Goal: Task Accomplishment & Management: Manage account settings

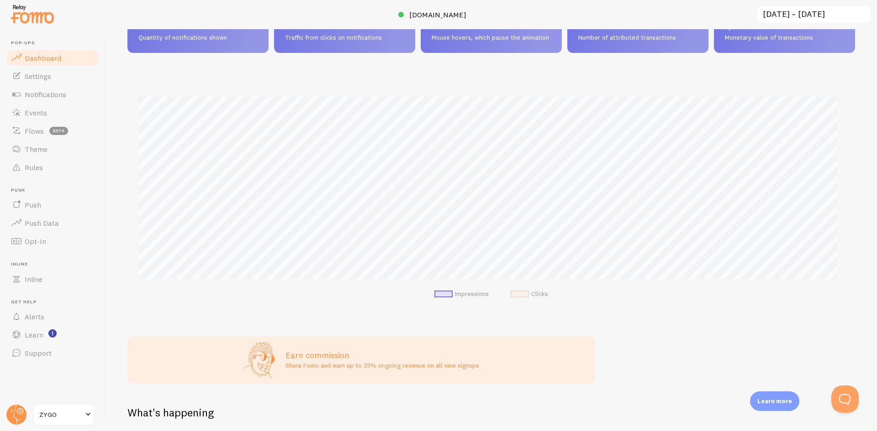
scroll to position [91, 0]
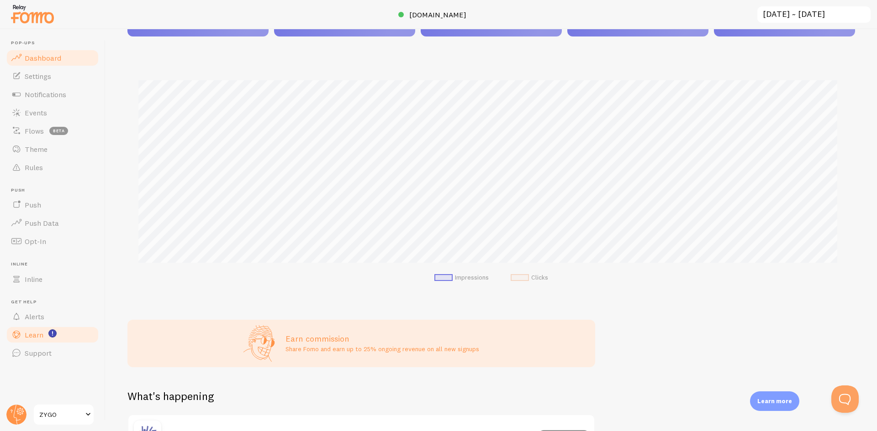
click at [48, 340] on link "Learn" at bounding box center [52, 335] width 94 height 18
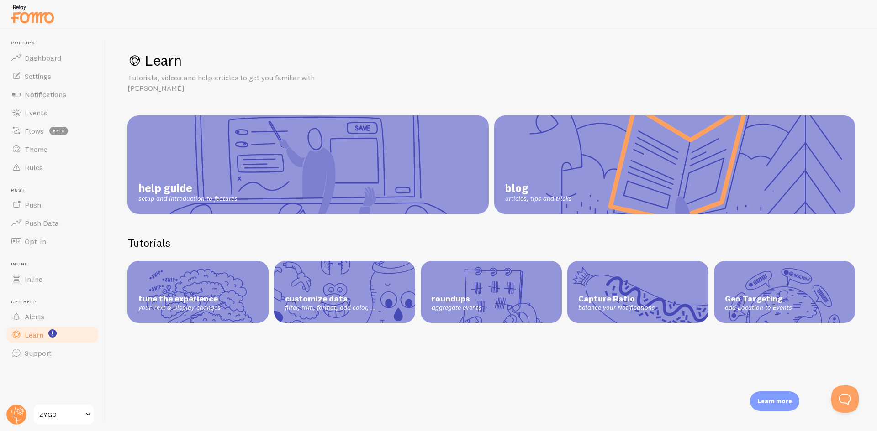
click at [382, 138] on link "help guide setup and introduction to features" at bounding box center [307, 165] width 361 height 99
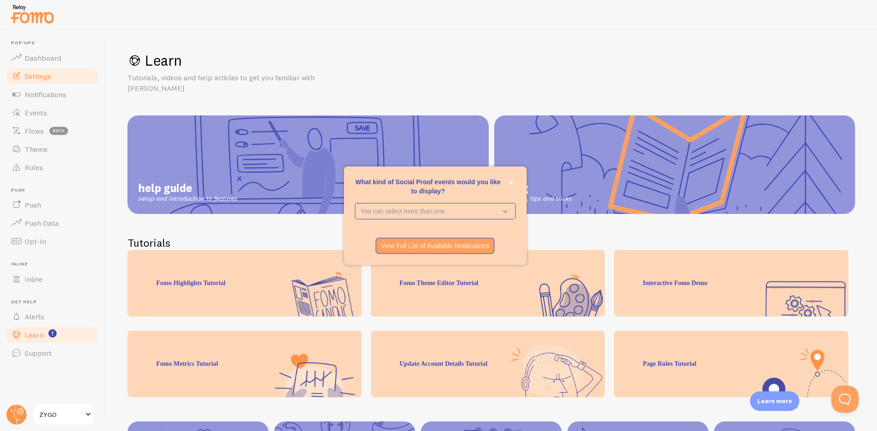
click at [50, 75] on span "Settings" at bounding box center [38, 76] width 26 height 9
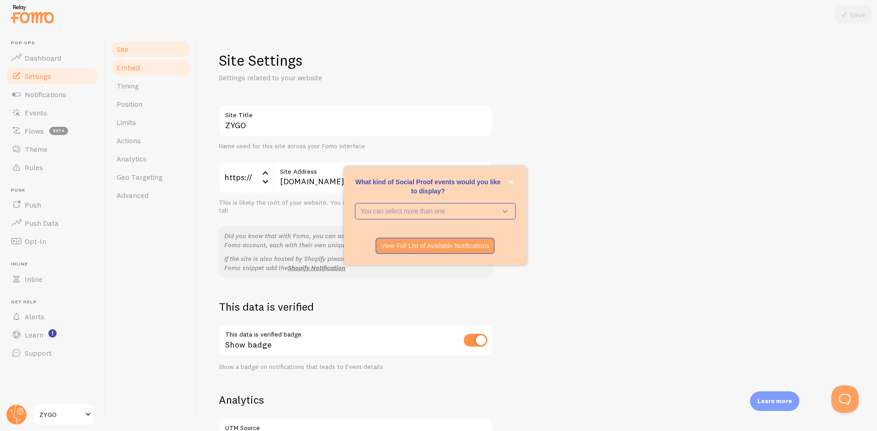
click at [126, 70] on span "Embed" at bounding box center [127, 67] width 23 height 9
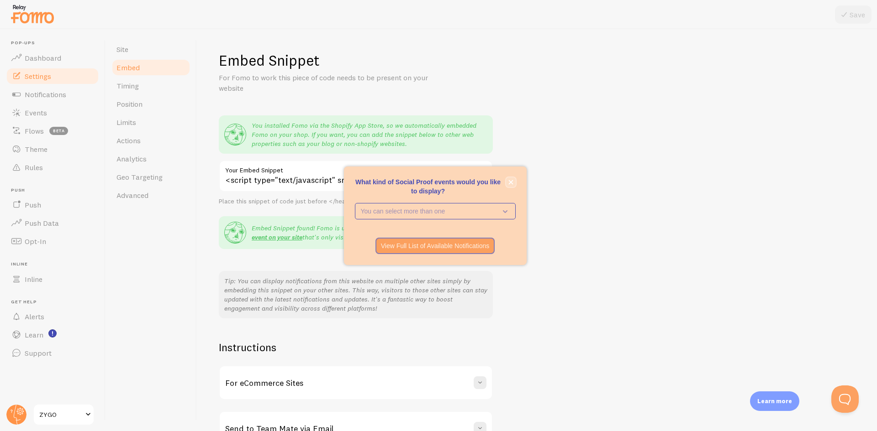
click at [513, 183] on button "close," at bounding box center [511, 183] width 10 height 10
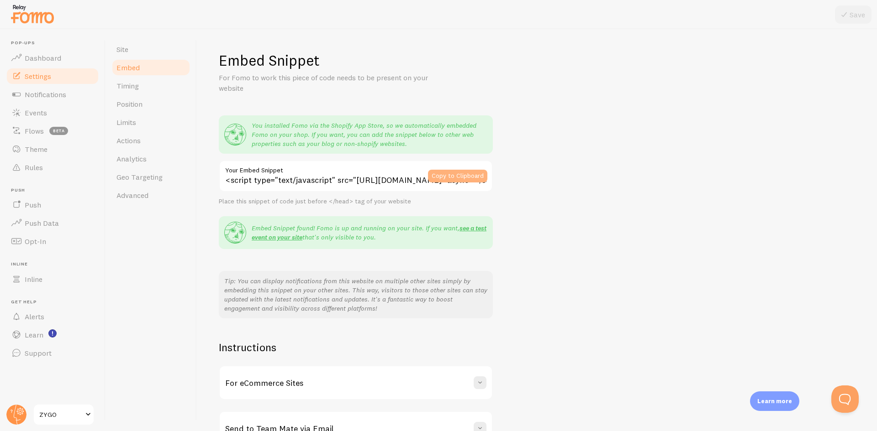
click at [464, 177] on button "Copy to Clipboard" at bounding box center [457, 176] width 59 height 13
drag, startPoint x: 345, startPoint y: 206, endPoint x: 356, endPoint y: 206, distance: 11.0
click at [356, 206] on div "You installed Fomo via the Shopify App Store, so we automatically embedded Fomo…" at bounding box center [356, 218] width 274 height 204
click at [431, 208] on div "You installed Fomo via the Shopify App Store, so we automatically embedded Fomo…" at bounding box center [356, 218] width 274 height 204
drag, startPoint x: 327, startPoint y: 203, endPoint x: 349, endPoint y: 200, distance: 22.1
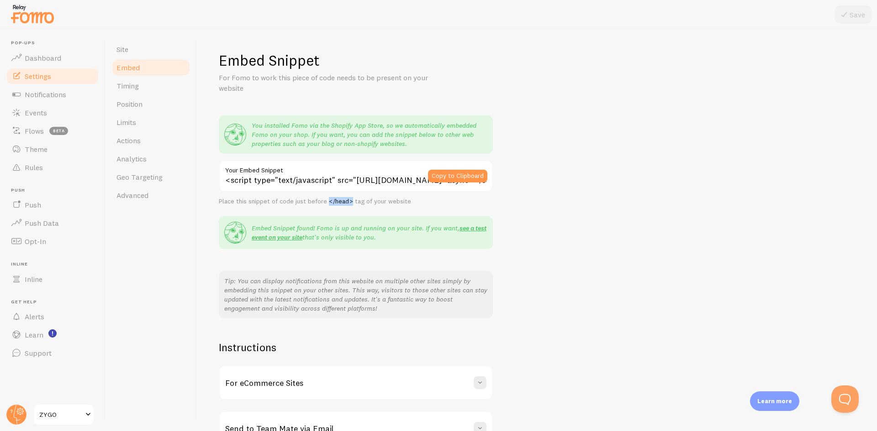
click at [349, 200] on div "Place this snippet of code just before </head> tag of your website" at bounding box center [356, 202] width 274 height 8
copy div "</head>"
click at [421, 205] on div "Place this snippet of code just before </head> tag of your website" at bounding box center [356, 202] width 274 height 8
click at [457, 177] on button "Copy to Clipboard" at bounding box center [457, 176] width 59 height 13
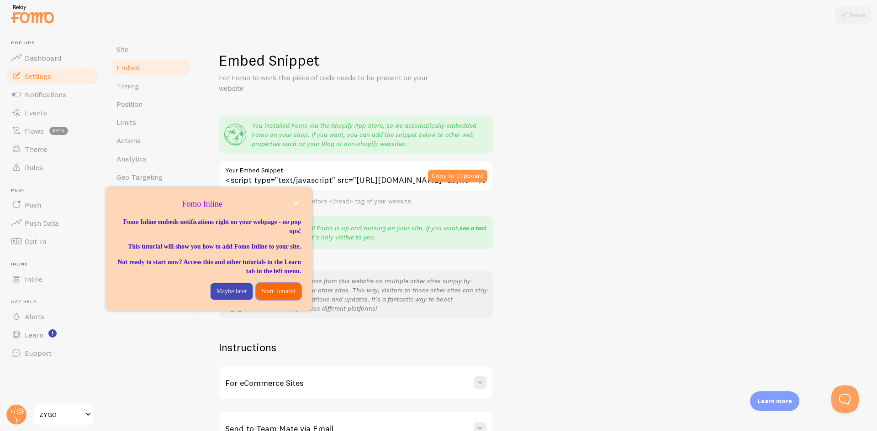
click at [278, 296] on p "Start Tutorial" at bounding box center [279, 291] width 34 height 9
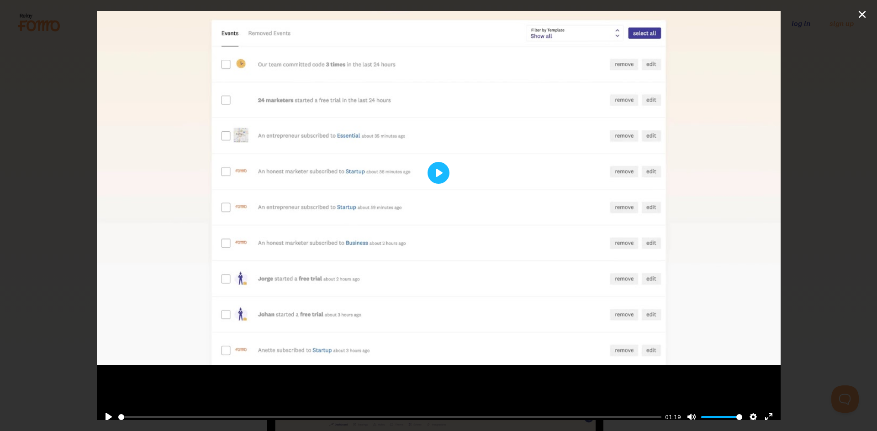
scroll to position [98, 0]
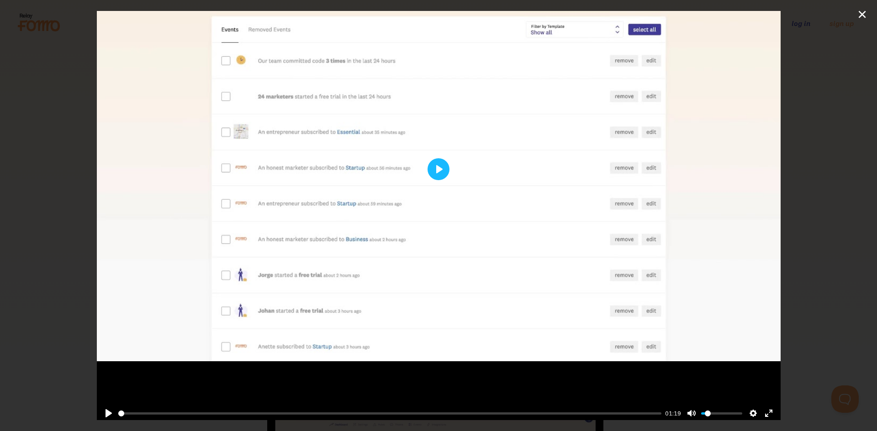
drag, startPoint x: 705, startPoint y: 409, endPoint x: 700, endPoint y: 409, distance: 4.6
type input "0.1"
click at [701, 410] on input "Volume" at bounding box center [721, 414] width 41 height 9
click at [405, 233] on div at bounding box center [439, 169] width 684 height 513
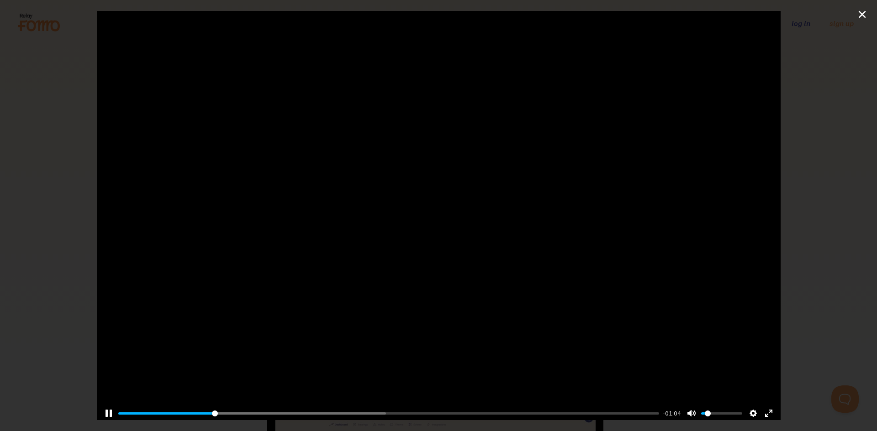
click at [390, 162] on div at bounding box center [439, 169] width 684 height 513
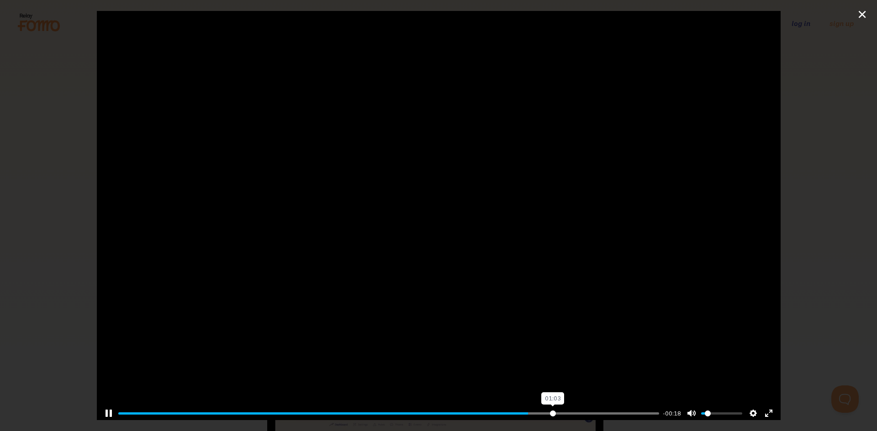
click at [547, 410] on input "Seek" at bounding box center [388, 414] width 541 height 9
click at [566, 410] on input "Seek" at bounding box center [388, 414] width 541 height 9
click at [622, 410] on input "Seek" at bounding box center [388, 414] width 541 height 9
drag, startPoint x: 617, startPoint y: 406, endPoint x: 347, endPoint y: 367, distance: 273.1
click at [348, 410] on input "Seek" at bounding box center [388, 414] width 541 height 9
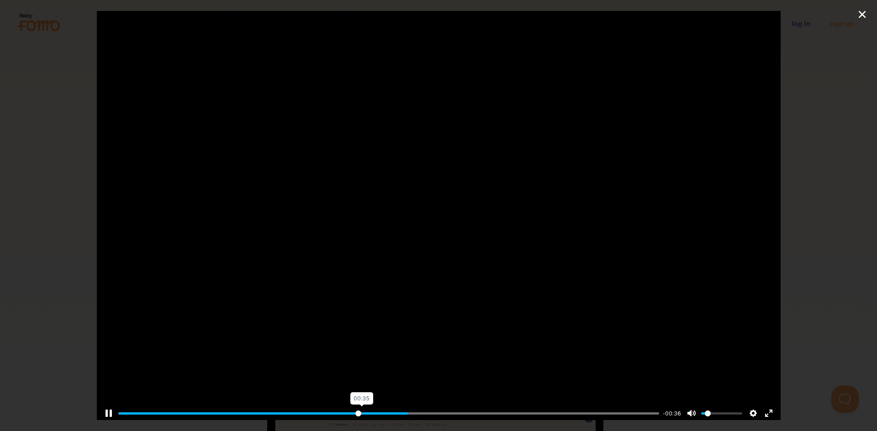
click at [355, 410] on input "Seek" at bounding box center [388, 414] width 541 height 9
click at [337, 410] on input "Seek" at bounding box center [388, 414] width 541 height 9
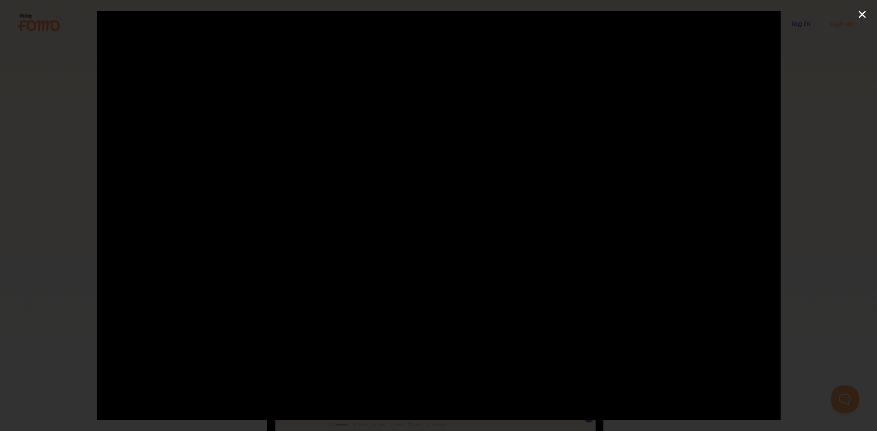
scroll to position [0, 0]
type input "46.63"
click at [481, 187] on div at bounding box center [439, 267] width 684 height 513
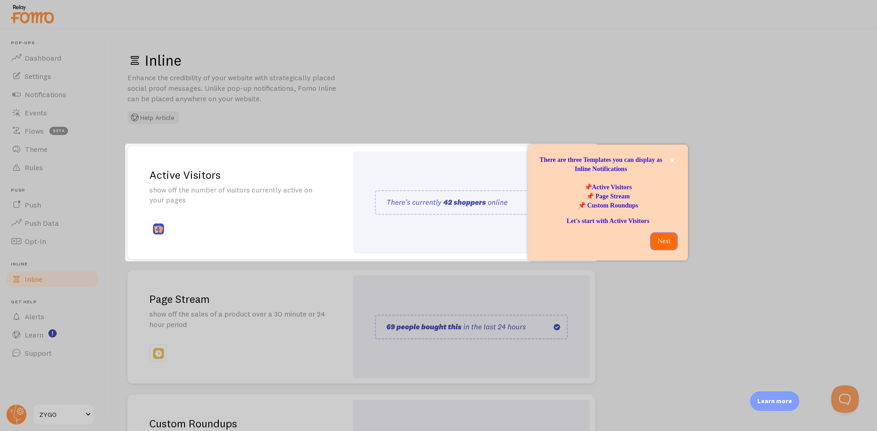
click at [661, 239] on p "Next" at bounding box center [663, 241] width 15 height 9
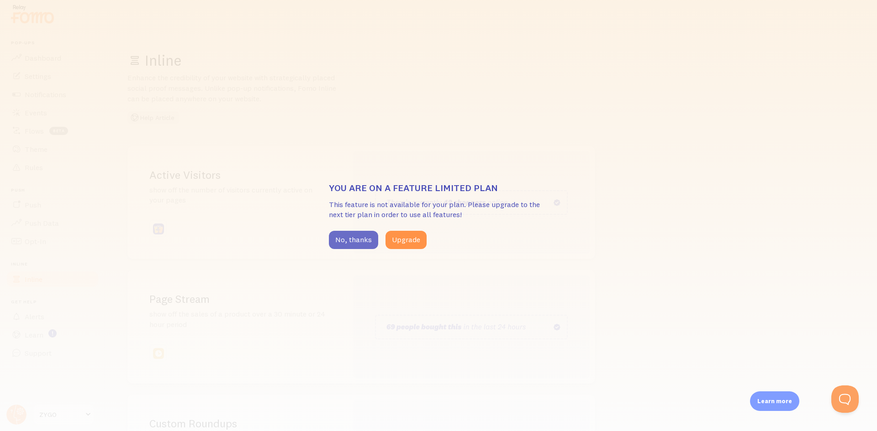
click at [356, 240] on button "No, thanks" at bounding box center [353, 240] width 49 height 18
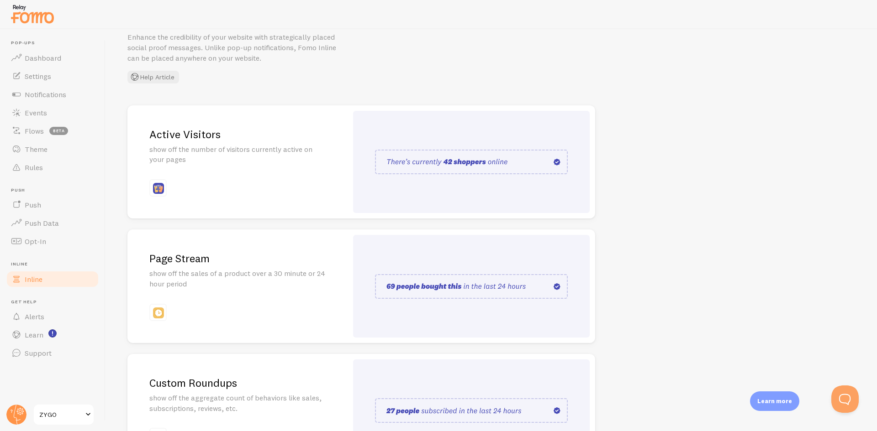
scroll to position [46, 0]
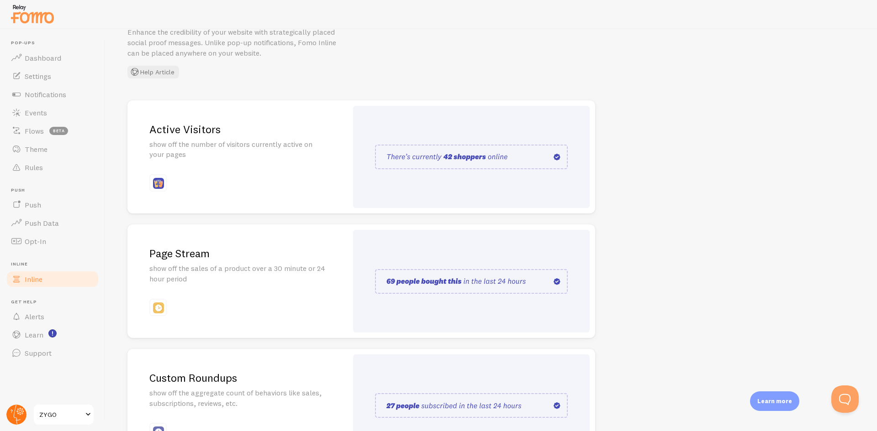
click at [11, 410] on icon at bounding box center [12, 411] width 2 height 3
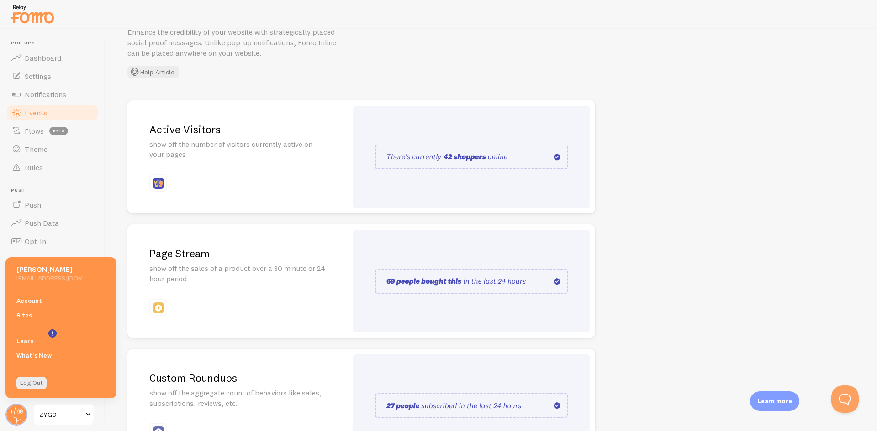
click at [41, 110] on span "Events" at bounding box center [36, 112] width 22 height 9
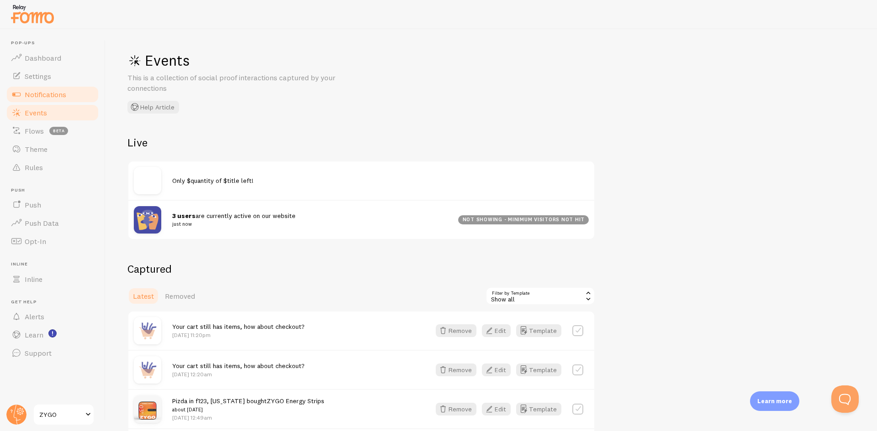
click at [46, 95] on span "Notifications" at bounding box center [46, 94] width 42 height 9
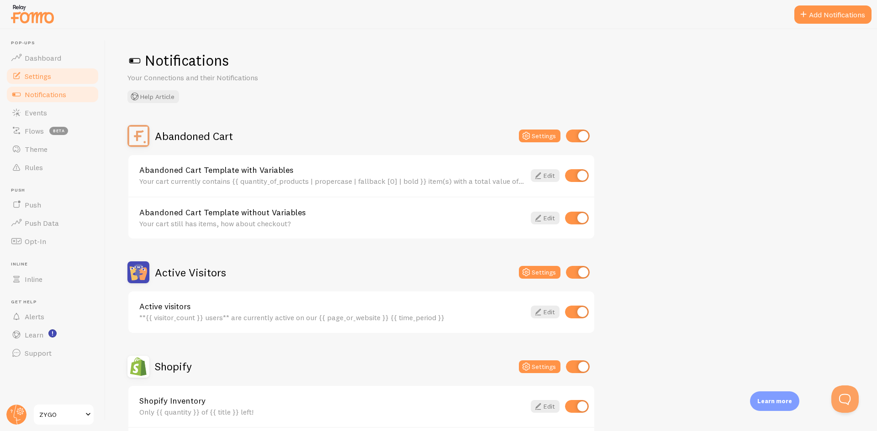
click at [43, 78] on span "Settings" at bounding box center [38, 76] width 26 height 9
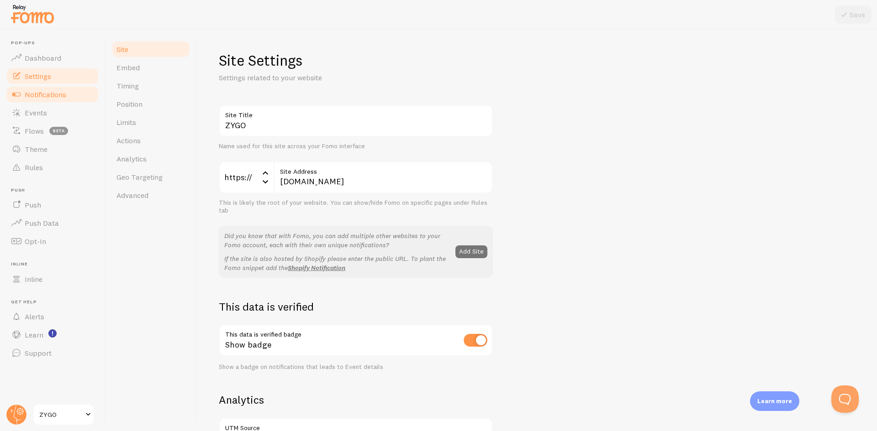
click at [30, 97] on span "Notifications" at bounding box center [46, 94] width 42 height 9
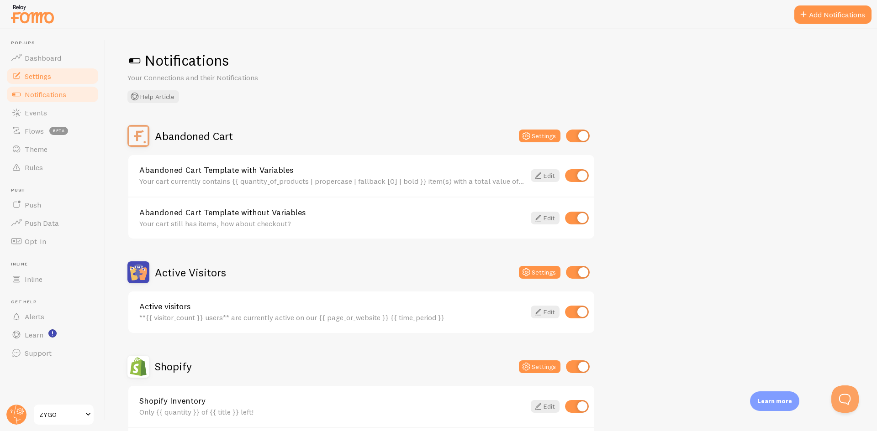
click at [39, 77] on span "Settings" at bounding box center [38, 76] width 26 height 9
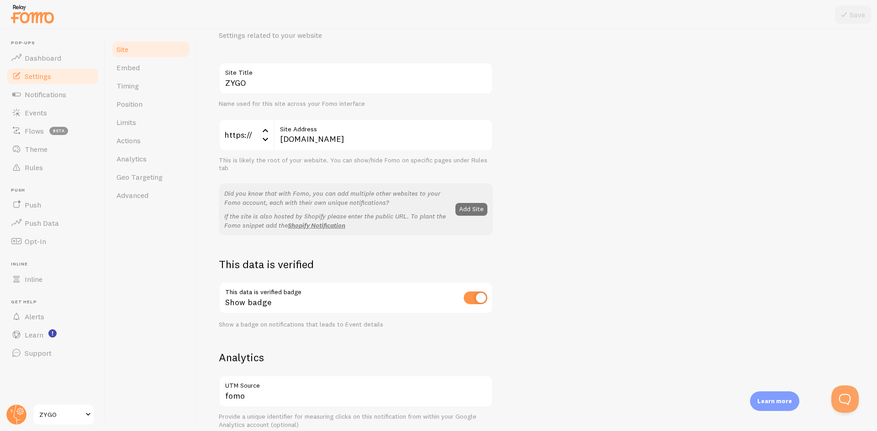
scroll to position [46, 0]
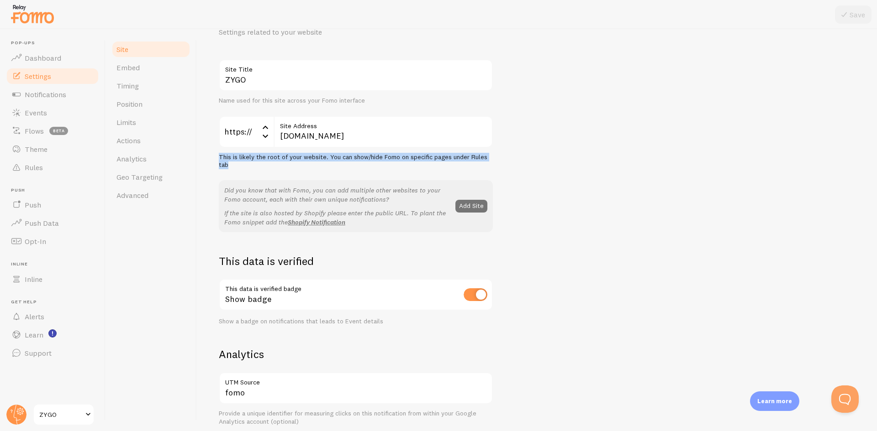
drag, startPoint x: 219, startPoint y: 159, endPoint x: 402, endPoint y: 174, distance: 183.7
click at [379, 169] on div "This is likely the root of your website. You can show/hide Fomo on specific pag…" at bounding box center [356, 161] width 274 height 16
drag, startPoint x: 404, startPoint y: 175, endPoint x: 313, endPoint y: 160, distance: 92.1
click at [403, 175] on div "ZYGO Site Title Name used for this site across your Fomo interface https:// htt…" at bounding box center [356, 145] width 274 height 173
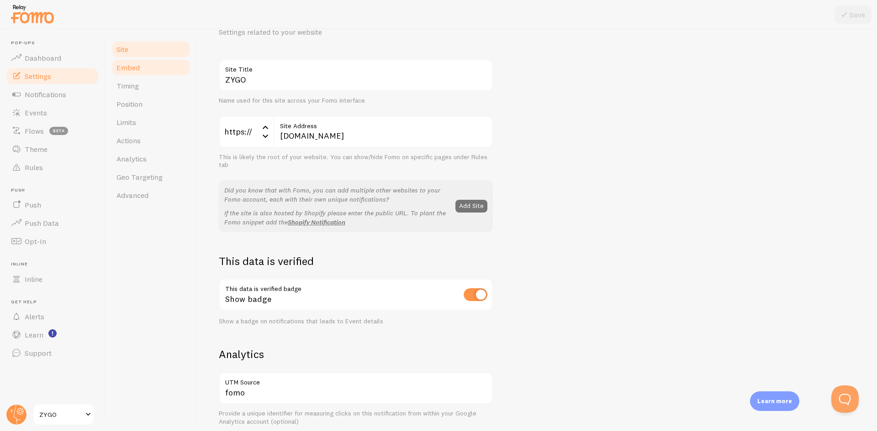
click at [144, 63] on link "Embed" at bounding box center [151, 67] width 80 height 18
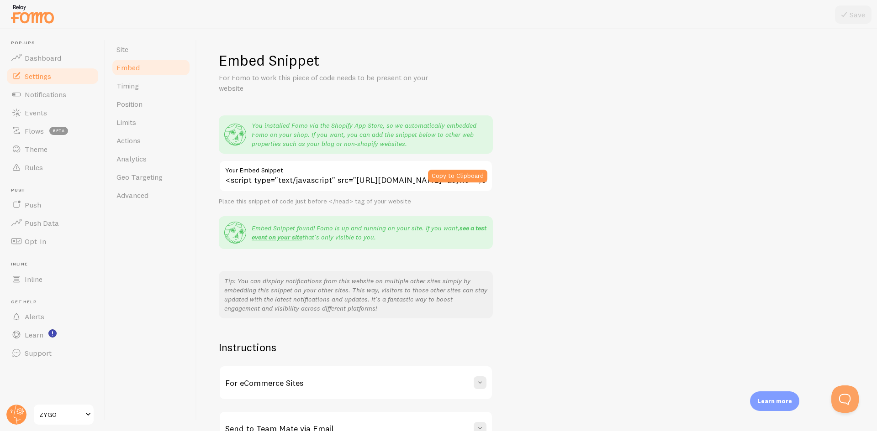
drag, startPoint x: 329, startPoint y: 228, endPoint x: 416, endPoint y: 241, distance: 88.1
click at [392, 234] on p "Embed Snippet found! Fomo is up and running on your site. If you want, see a te…" at bounding box center [370, 233] width 236 height 18
click at [437, 249] on div "Embed Snippet found! Fomo is up and running on your site. If you want, see a te…" at bounding box center [356, 232] width 274 height 33
click at [118, 80] on link "Timing" at bounding box center [151, 86] width 80 height 18
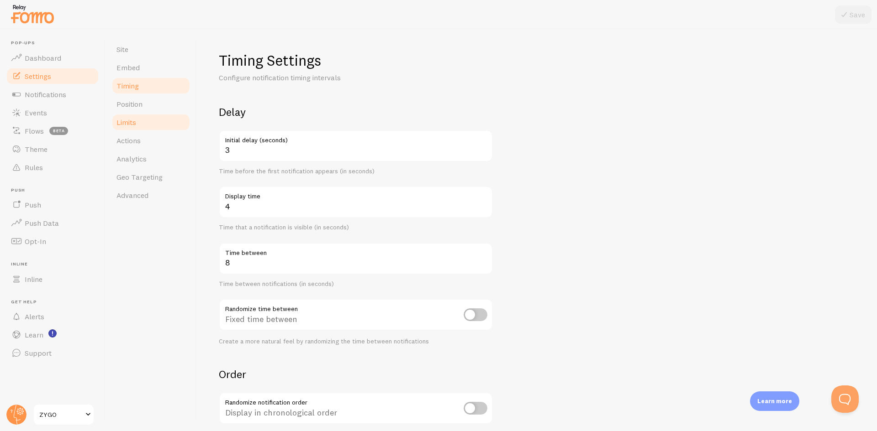
click at [142, 126] on link "Limits" at bounding box center [151, 122] width 80 height 18
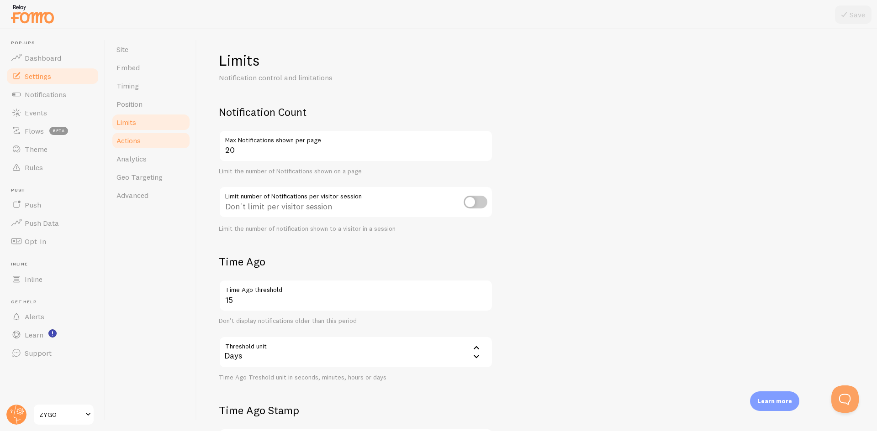
click at [133, 141] on span "Actions" at bounding box center [128, 140] width 24 height 9
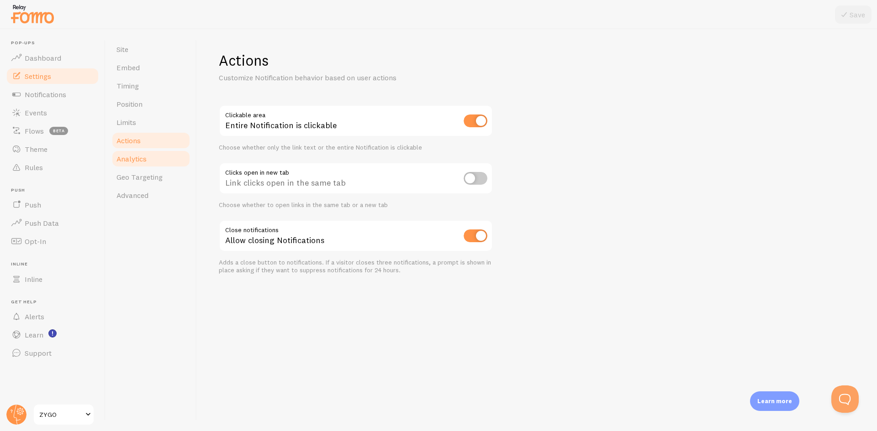
click at [137, 154] on link "Analytics" at bounding box center [151, 159] width 80 height 18
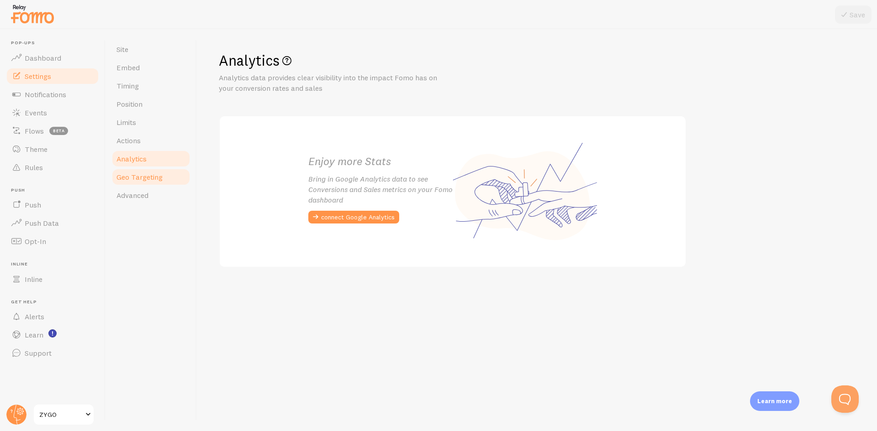
click at [141, 174] on span "Geo Targeting" at bounding box center [139, 177] width 46 height 9
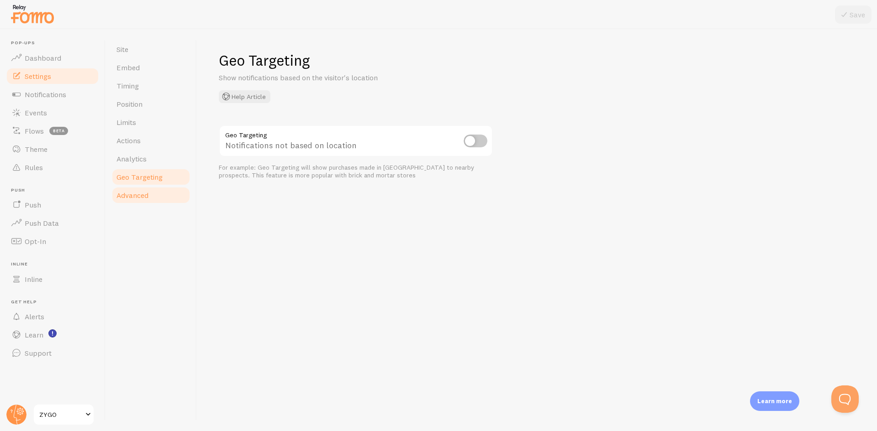
click at [142, 201] on link "Advanced" at bounding box center [151, 195] width 80 height 18
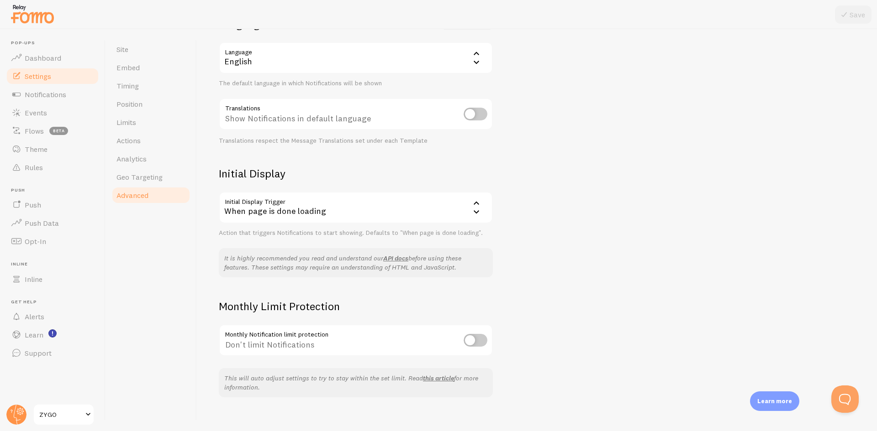
scroll to position [98, 0]
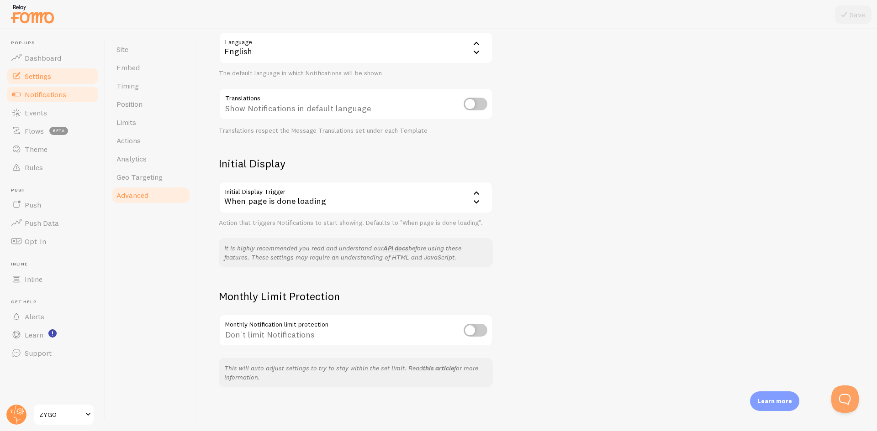
click at [54, 99] on link "Notifications" at bounding box center [52, 94] width 94 height 18
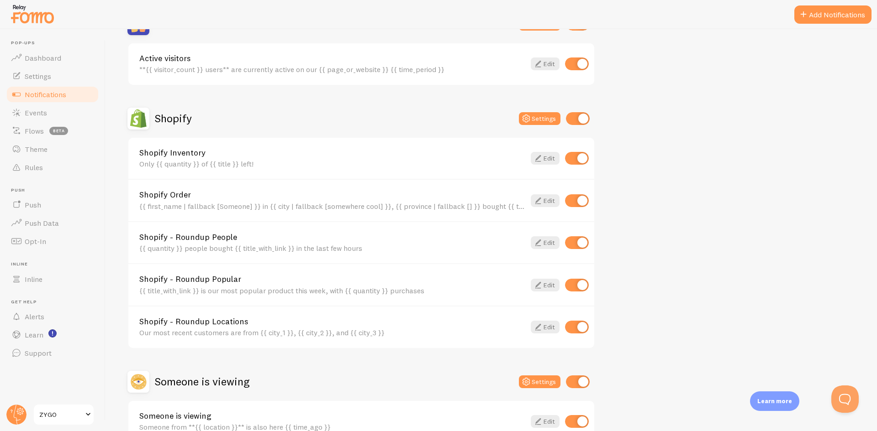
scroll to position [304, 0]
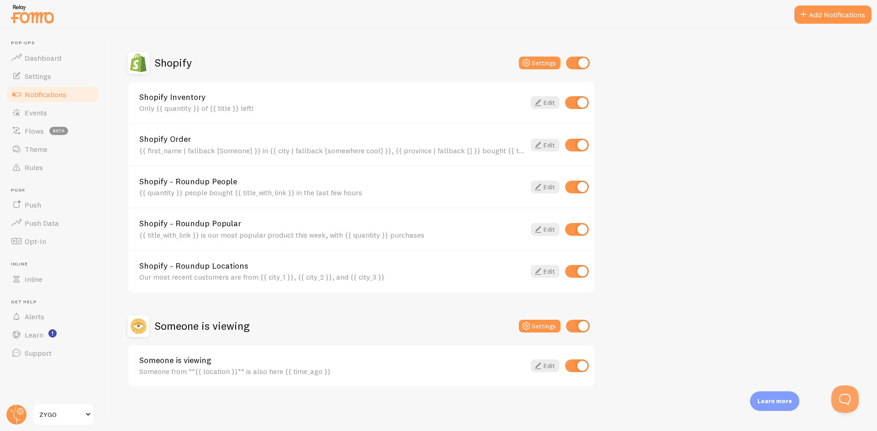
click at [586, 103] on input "checkbox" at bounding box center [577, 102] width 24 height 13
click at [577, 105] on input "checkbox" at bounding box center [577, 102] width 24 height 13
click at [576, 100] on input "checkbox" at bounding box center [577, 102] width 24 height 13
checkbox input "false"
click at [347, 378] on div "Someone is viewing Someone from **{{ location }}** is also here {{ time_ago }} …" at bounding box center [361, 367] width 466 height 42
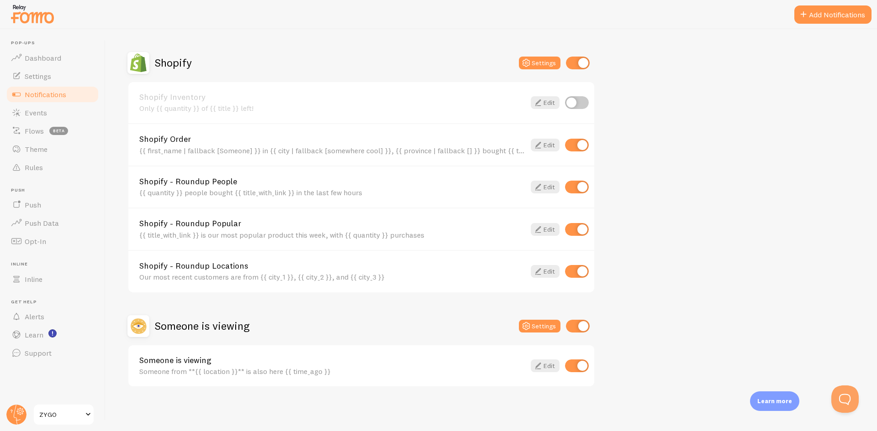
click at [222, 370] on div "Someone from **{{ location }}** is also here {{ time_ago }}" at bounding box center [332, 372] width 386 height 8
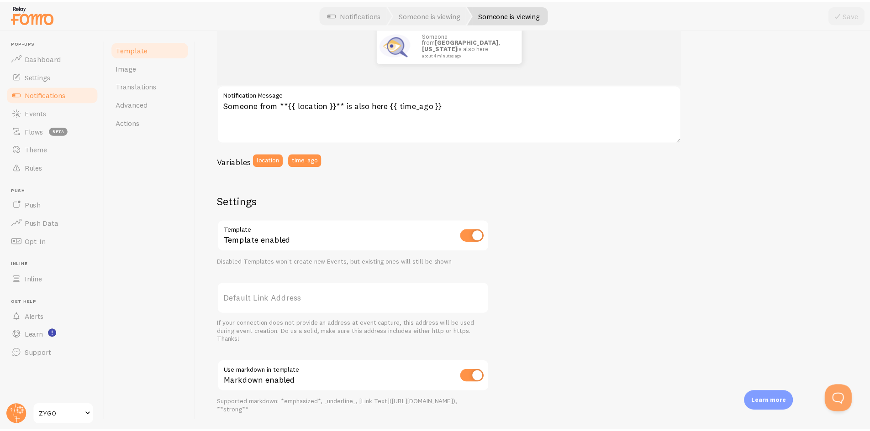
scroll to position [137, 0]
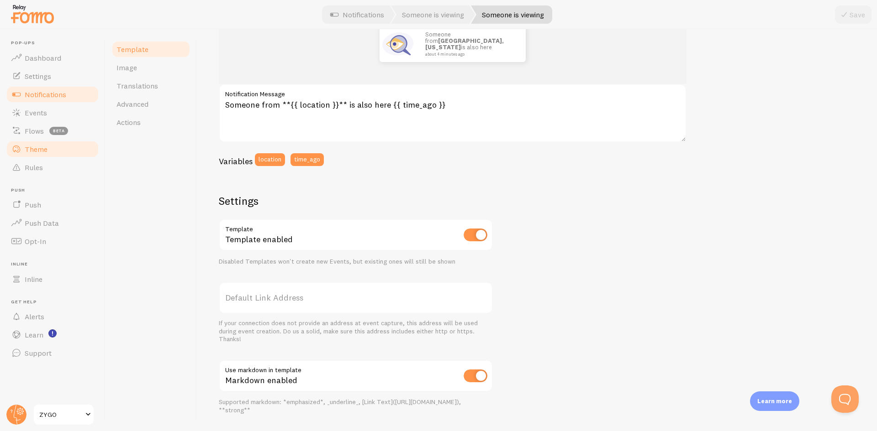
click at [39, 151] on span "Theme" at bounding box center [36, 149] width 23 height 9
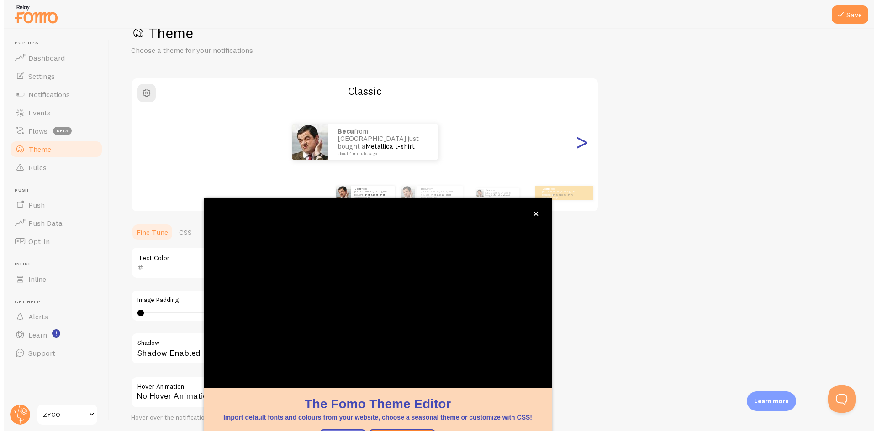
scroll to position [29, 0]
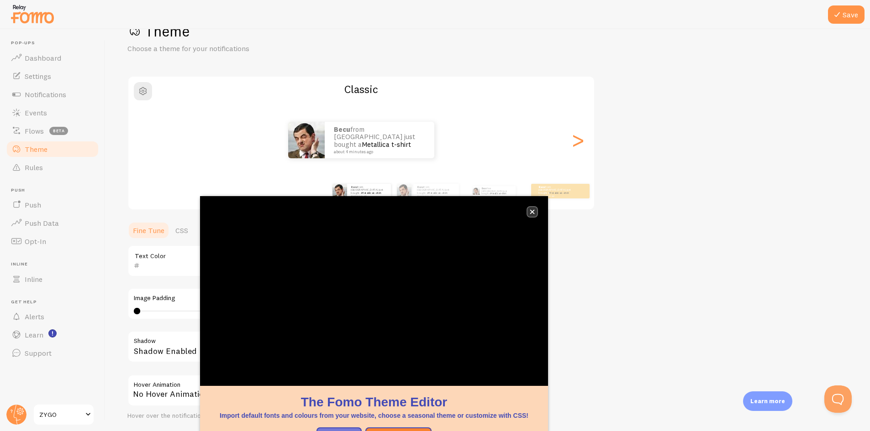
click at [534, 211] on icon "close," at bounding box center [532, 212] width 5 height 5
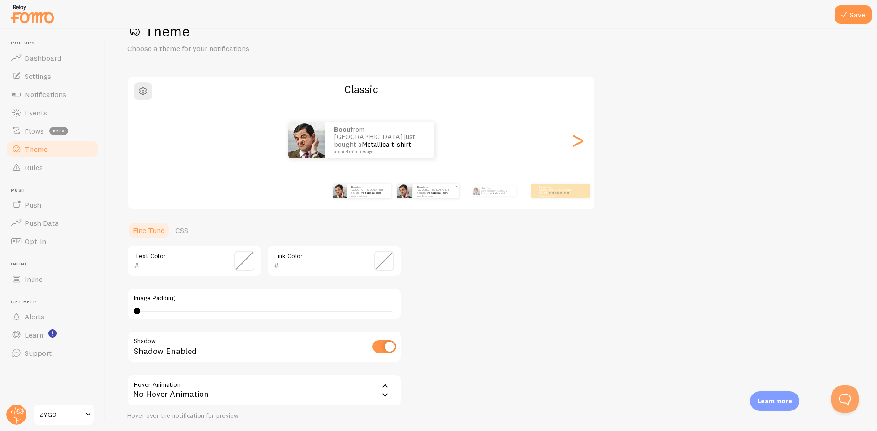
click at [431, 195] on small "about 4 minutes ago" at bounding box center [435, 196] width 37 height 2
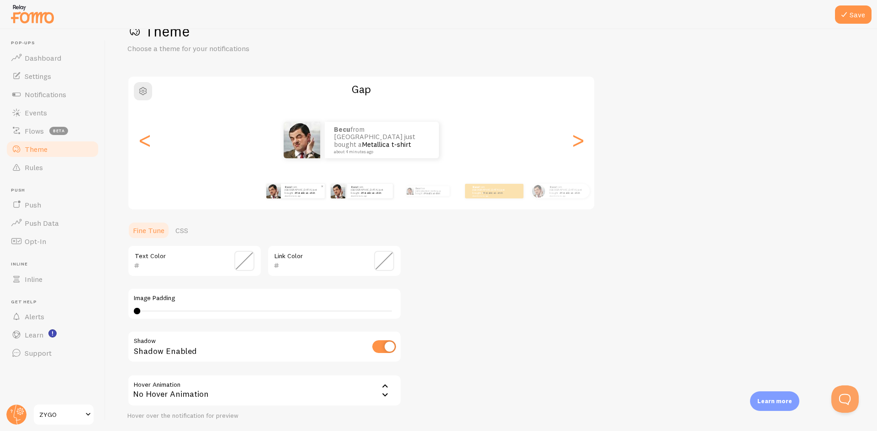
click at [300, 197] on div "Becu from [GEOGRAPHIC_DATA] just bought a Metallica t-shirt about 4 minutes ago" at bounding box center [303, 191] width 44 height 15
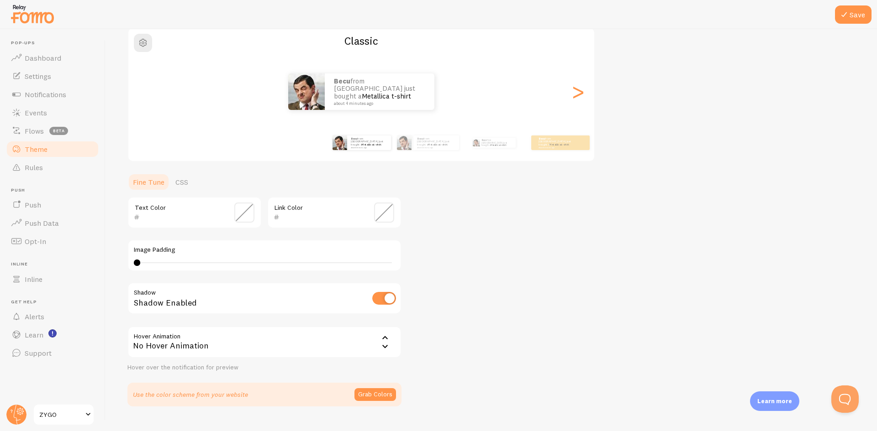
scroll to position [97, 0]
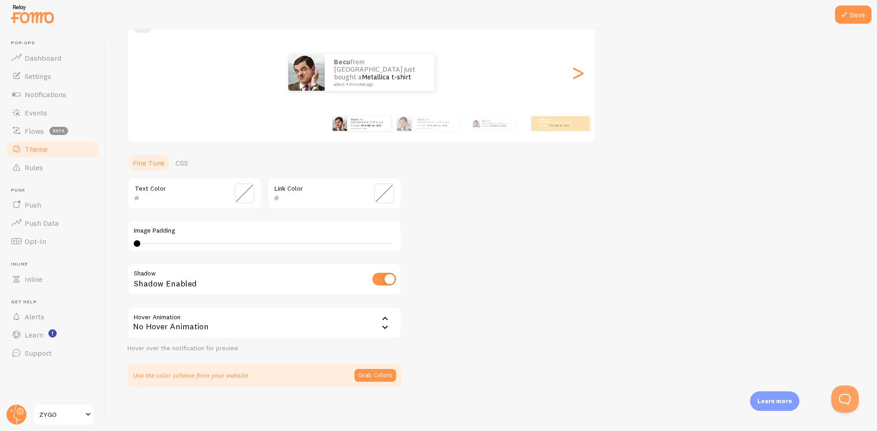
click at [385, 316] on icon at bounding box center [384, 319] width 11 height 11
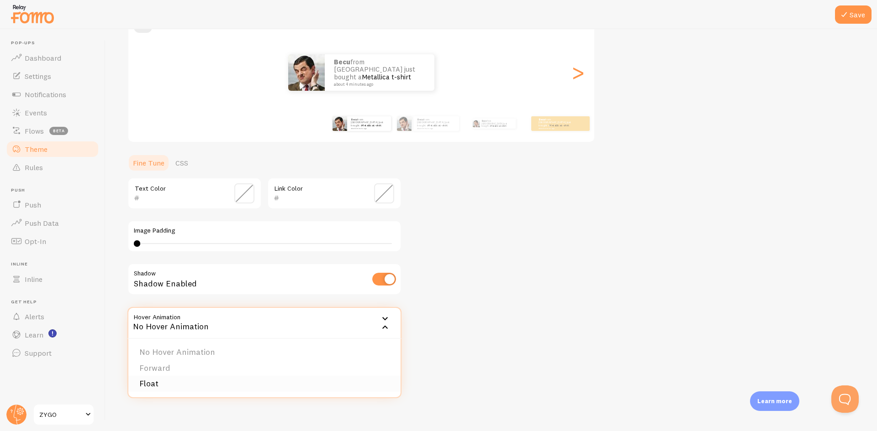
click at [203, 387] on li "Float" at bounding box center [264, 384] width 272 height 16
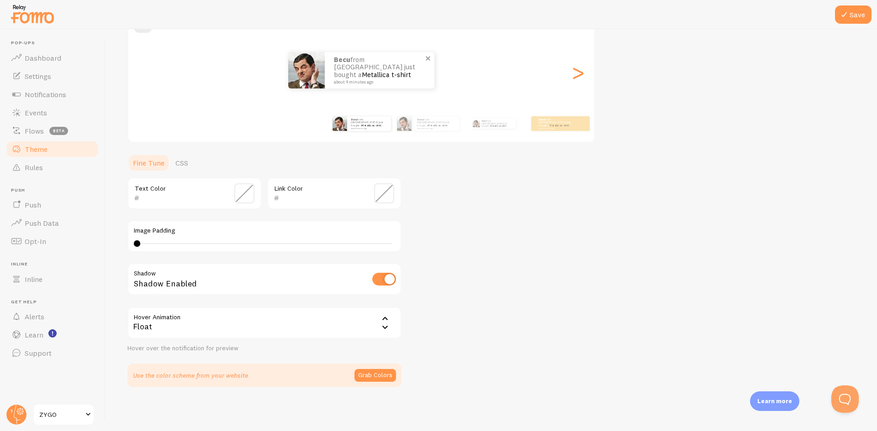
click at [302, 72] on img at bounding box center [306, 70] width 37 height 37
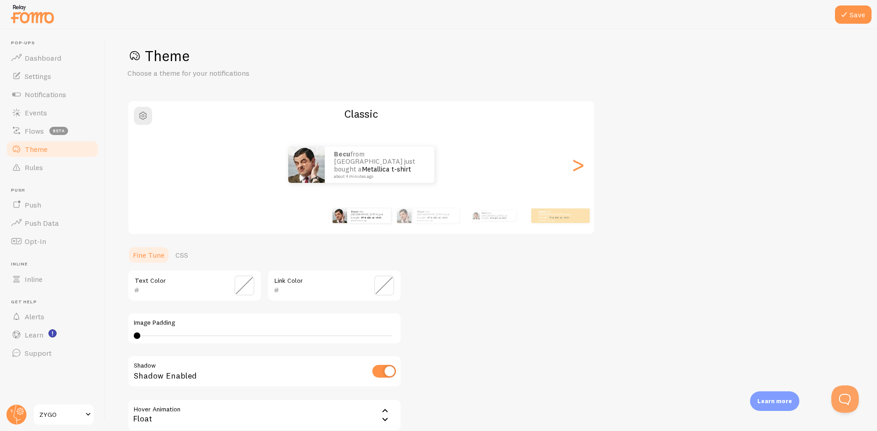
scroll to position [0, 0]
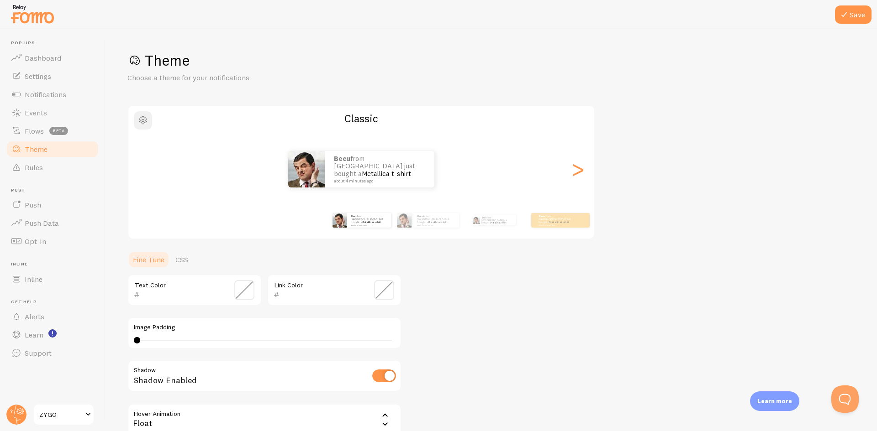
click at [145, 120] on span "button" at bounding box center [142, 120] width 11 height 11
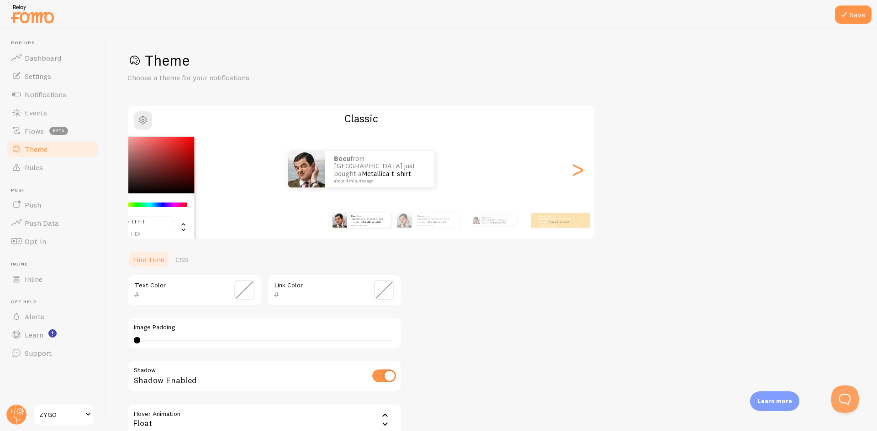
click at [237, 95] on div "Theme Choose a theme for your notifications #FFFFFF hex 255 r 255 g 255 b 0 h 0…" at bounding box center [490, 267] width 727 height 433
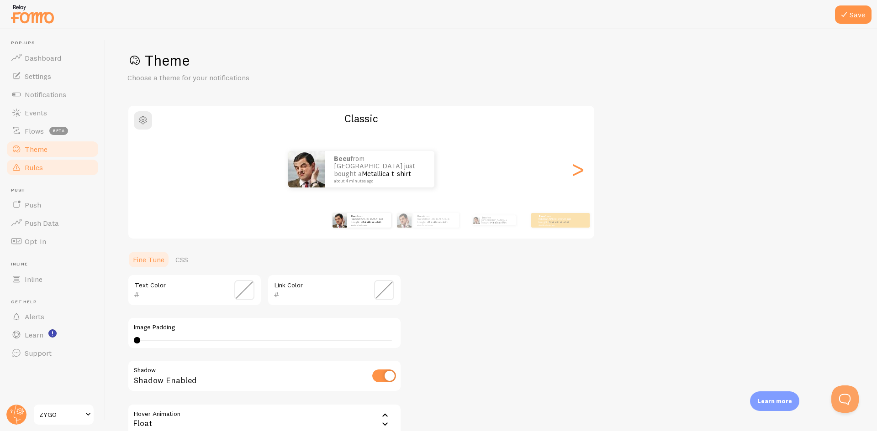
click at [41, 165] on span "Rules" at bounding box center [34, 167] width 18 height 9
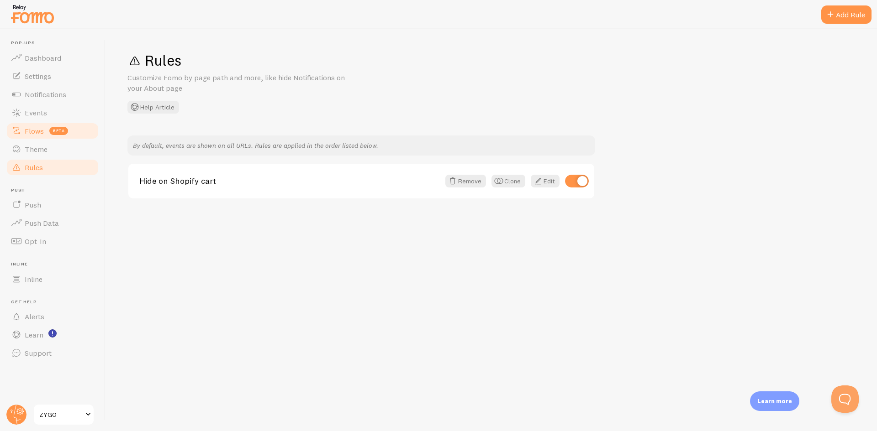
click at [21, 130] on span at bounding box center [16, 131] width 11 height 11
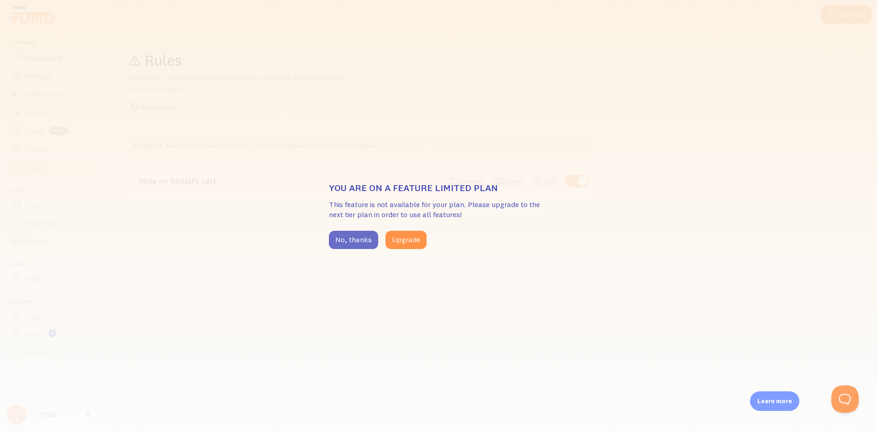
click at [349, 237] on button "No, thanks" at bounding box center [353, 240] width 49 height 18
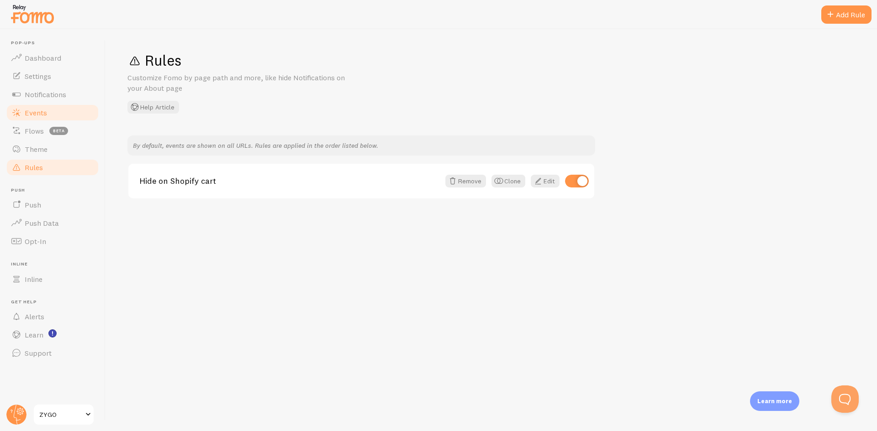
click at [46, 110] on span "Events" at bounding box center [36, 112] width 22 height 9
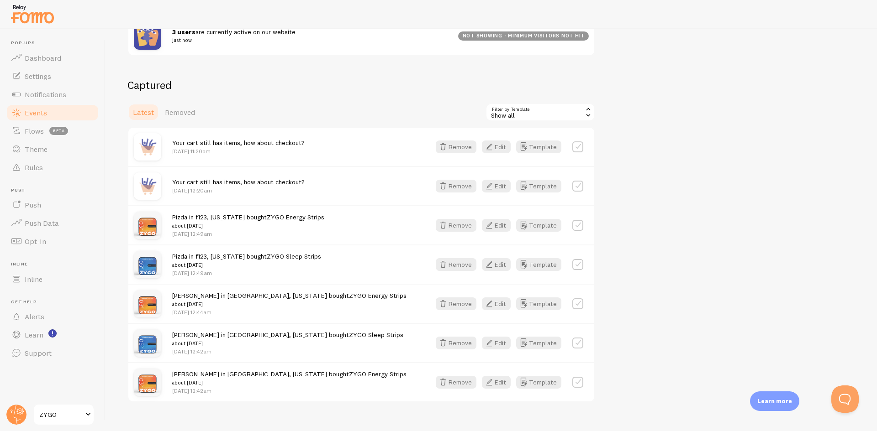
scroll to position [160, 0]
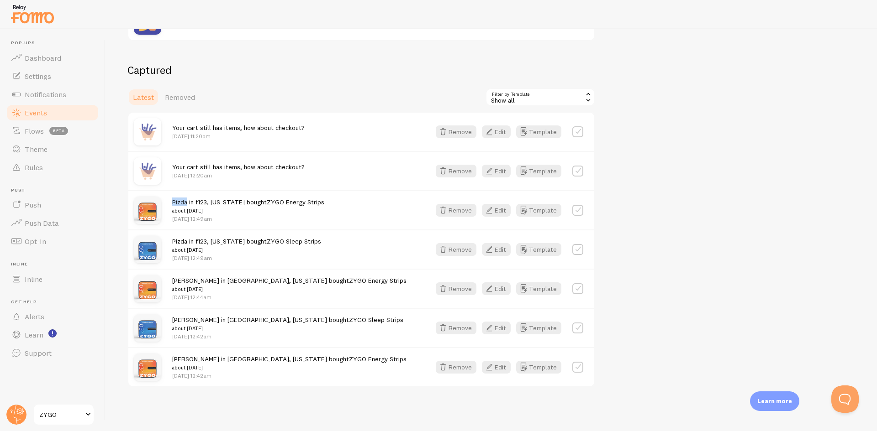
drag, startPoint x: 172, startPoint y: 201, endPoint x: 186, endPoint y: 201, distance: 14.2
click at [186, 201] on span "Pizda in f123, [US_STATE] bought ZYGO Energy Strips about [DATE]" at bounding box center [248, 206] width 152 height 17
click at [320, 215] on div "Pizda in f123, [US_STATE] bought ZYGO Energy Strips about [DATE] [DATE] 12:49am" at bounding box center [295, 210] width 247 height 25
click at [501, 211] on button "Edit" at bounding box center [496, 210] width 29 height 13
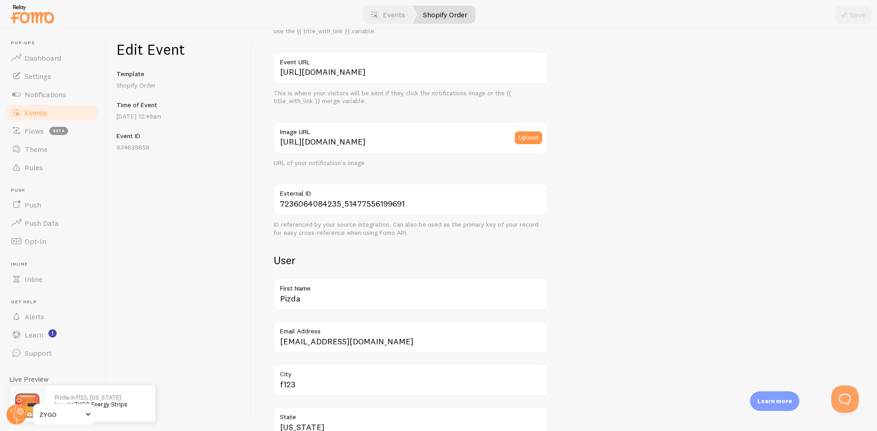
scroll to position [137, 0]
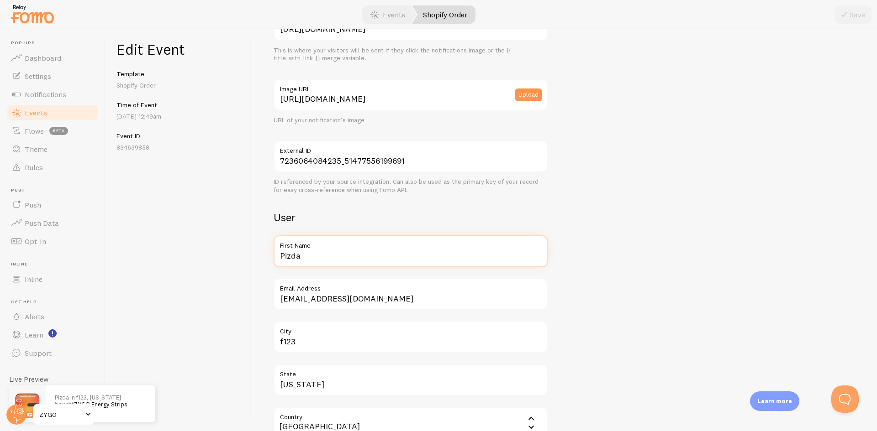
drag, startPoint x: 305, startPoint y: 260, endPoint x: 315, endPoint y: 253, distance: 11.9
click at [294, 259] on input "Pizda" at bounding box center [410, 252] width 274 height 32
click at [360, 250] on label "First Name" at bounding box center [410, 244] width 274 height 16
click at [360, 250] on input "Pizda" at bounding box center [410, 252] width 274 height 32
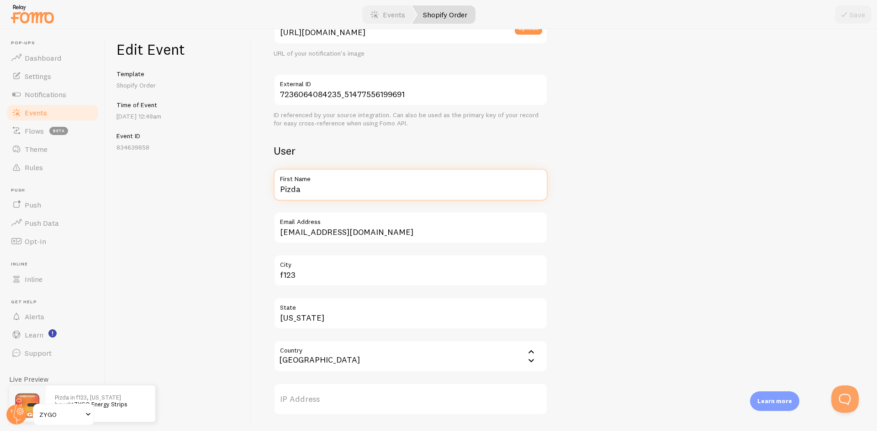
scroll to position [228, 0]
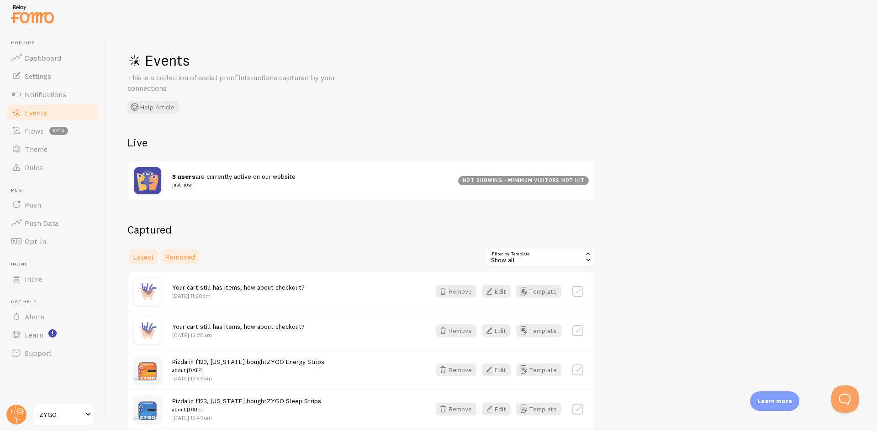
click at [185, 258] on span "Removed" at bounding box center [180, 256] width 30 height 9
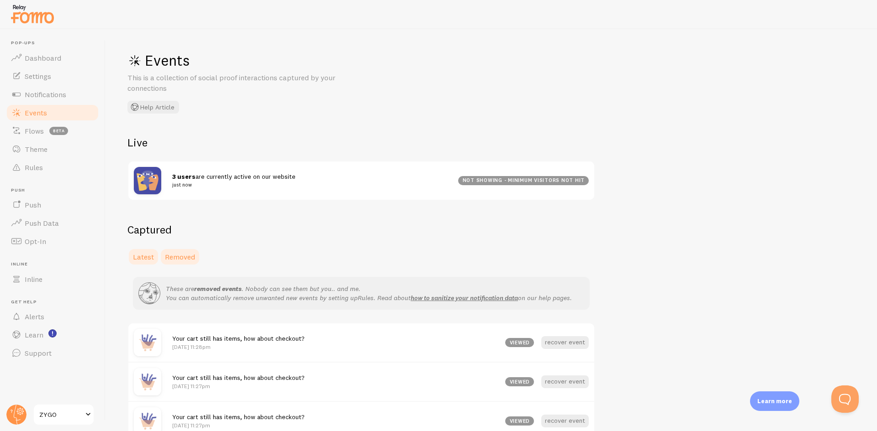
click at [146, 257] on span "Latest" at bounding box center [143, 256] width 21 height 9
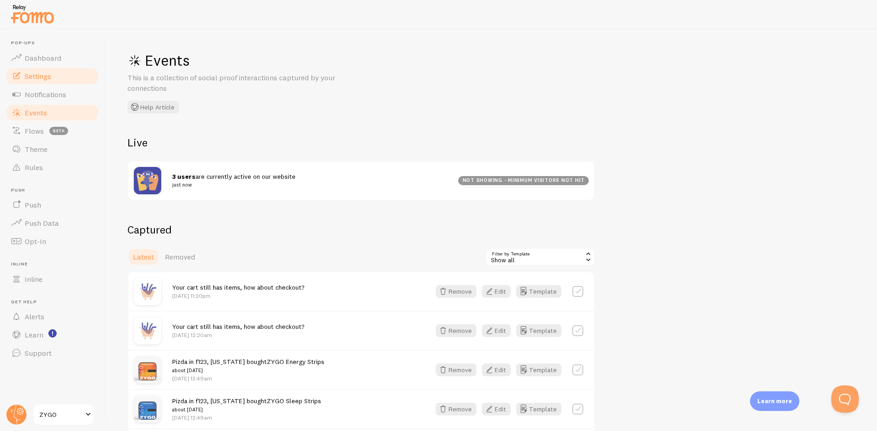
click at [50, 72] on span "Settings" at bounding box center [38, 76] width 26 height 9
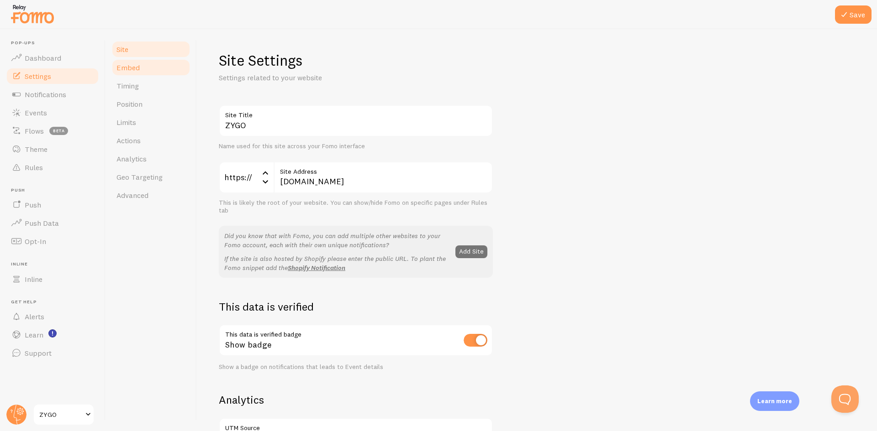
click at [136, 75] on link "Embed" at bounding box center [151, 67] width 80 height 18
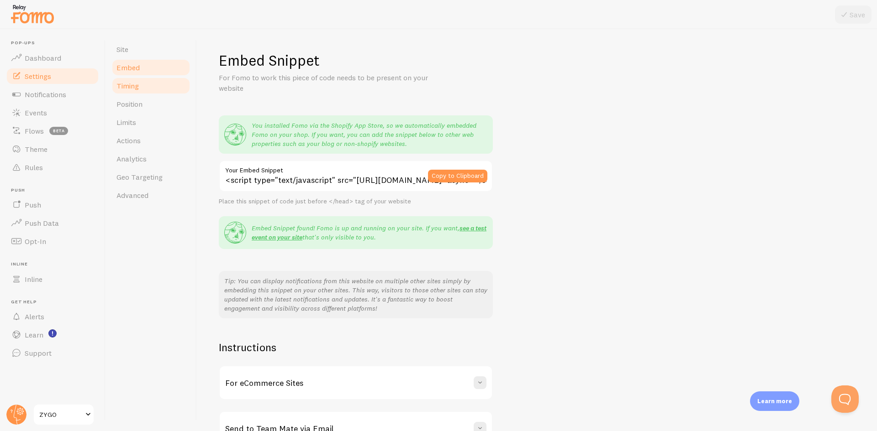
click at [155, 93] on link "Timing" at bounding box center [151, 86] width 80 height 18
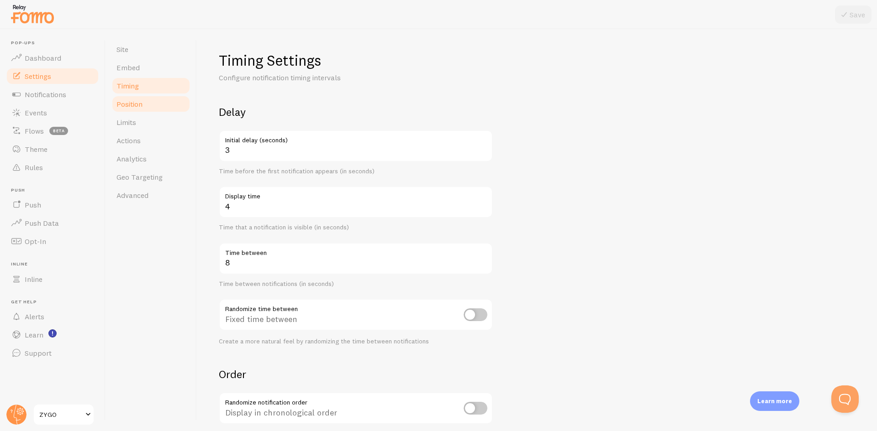
click at [130, 105] on span "Position" at bounding box center [129, 104] width 26 height 9
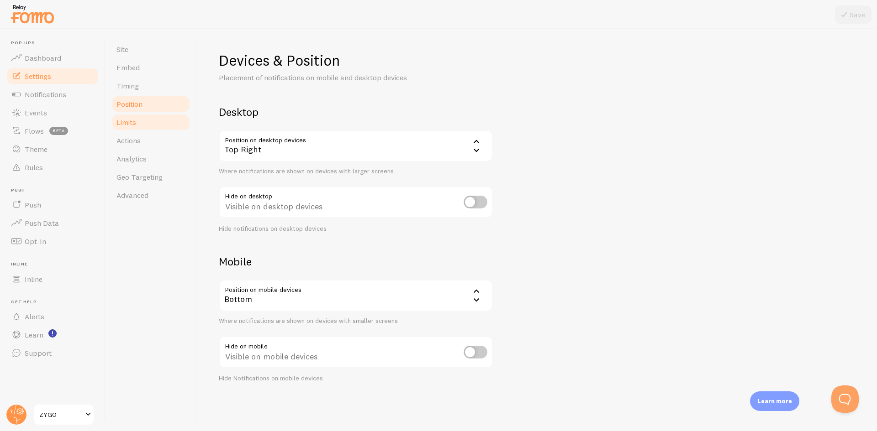
click at [134, 130] on link "Limits" at bounding box center [151, 122] width 80 height 18
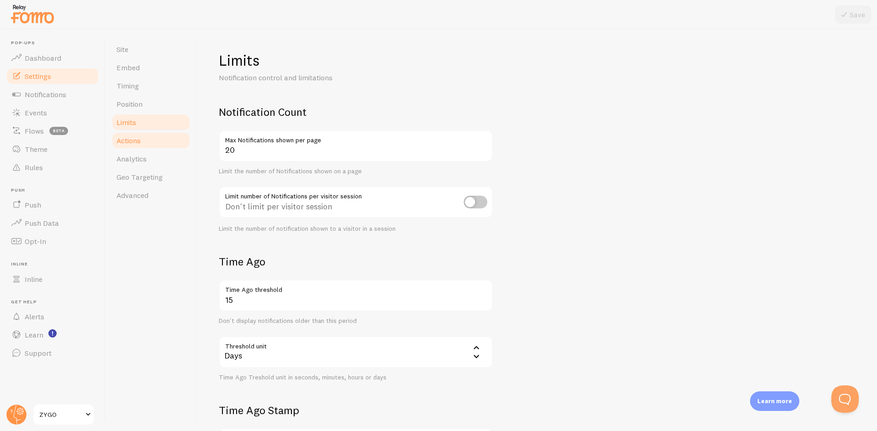
click at [132, 149] on link "Actions" at bounding box center [151, 140] width 80 height 18
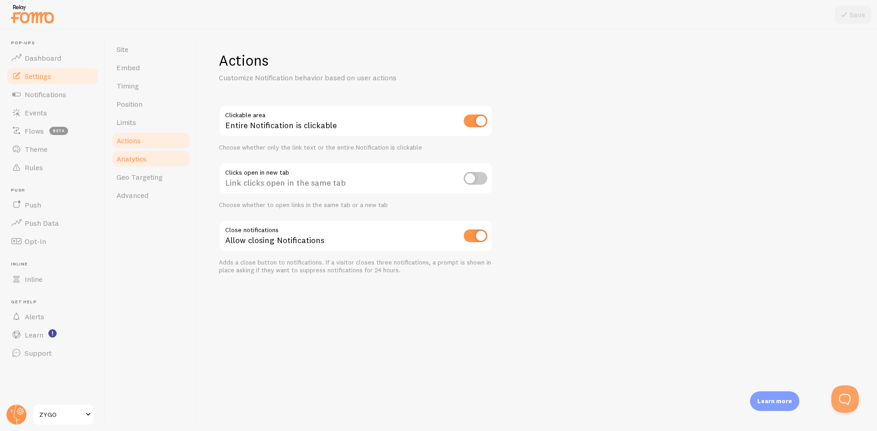
click at [140, 158] on span "Analytics" at bounding box center [131, 158] width 30 height 9
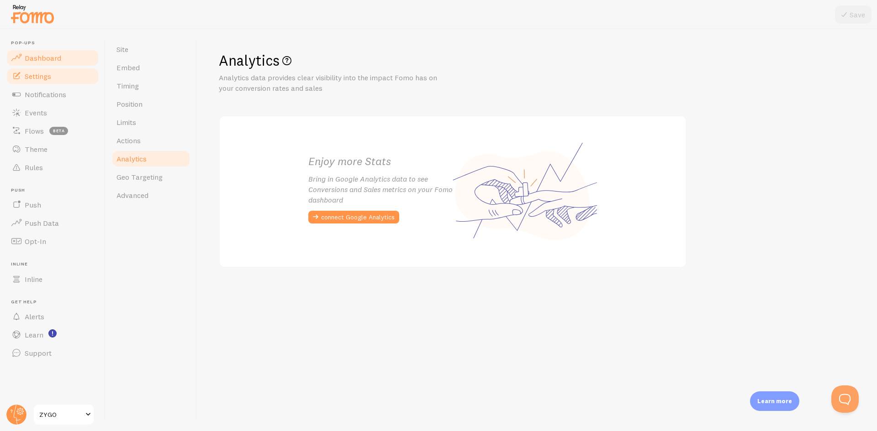
click at [32, 58] on span "Dashboard" at bounding box center [43, 57] width 37 height 9
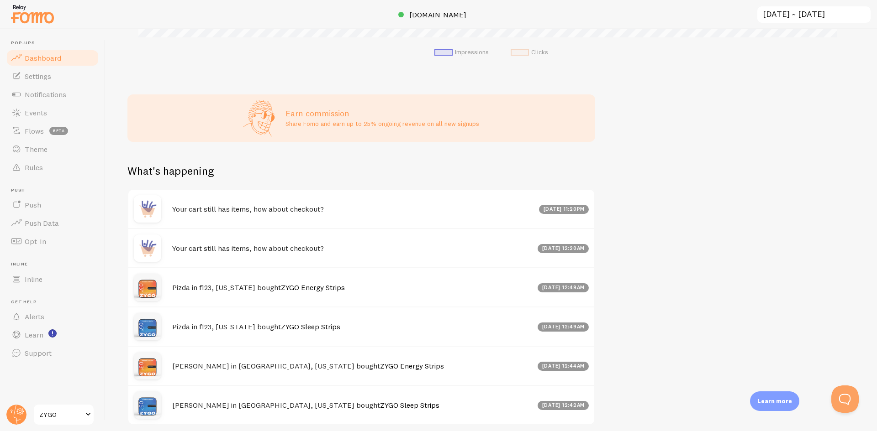
scroll to position [363, 0]
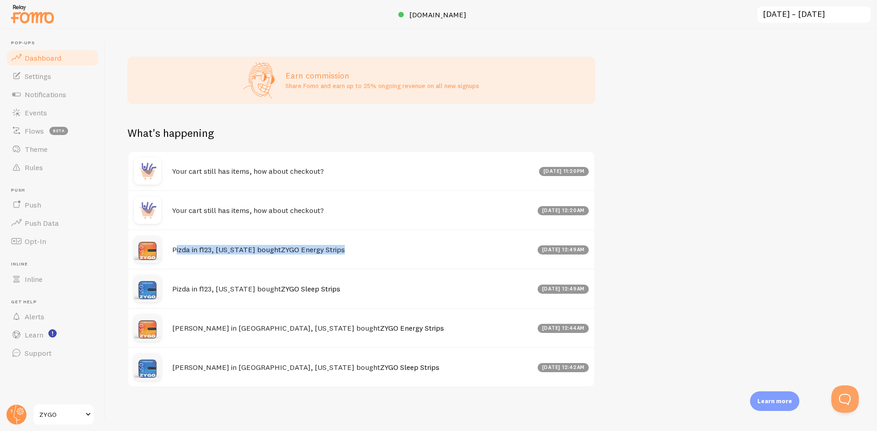
drag, startPoint x: 175, startPoint y: 246, endPoint x: 367, endPoint y: 236, distance: 192.5
click at [345, 240] on div "Pizda in f123, [US_STATE] bought ZYGO Energy Strips [DATE] 12:49am" at bounding box center [361, 249] width 466 height 39
click at [694, 195] on div "Impressions 218 Quantity of notifications shown Clicks 1 Traffic from clicks on…" at bounding box center [490, 230] width 771 height 402
click at [38, 83] on link "Settings" at bounding box center [52, 76] width 94 height 18
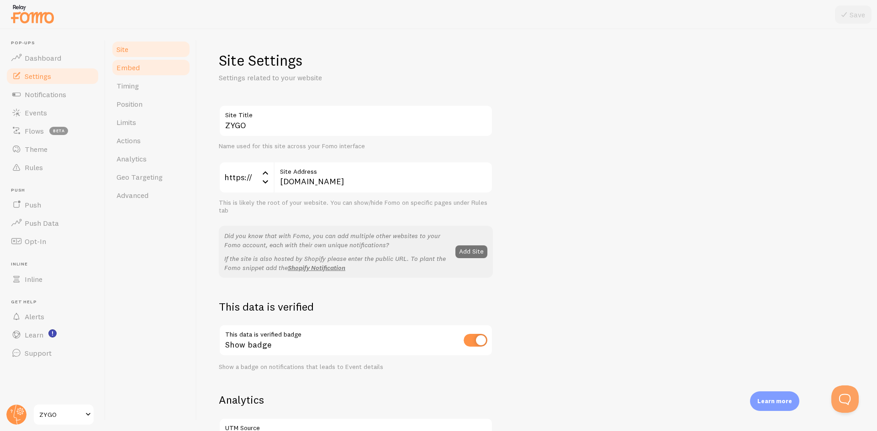
click at [144, 71] on link "Embed" at bounding box center [151, 67] width 80 height 18
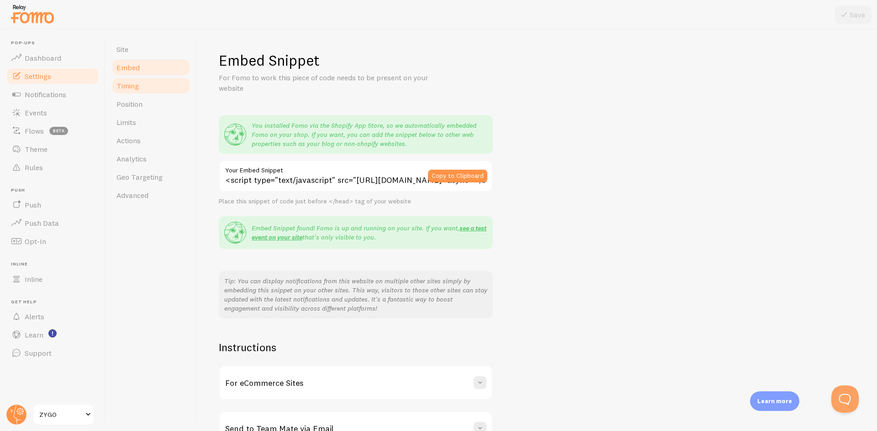
click at [140, 88] on link "Timing" at bounding box center [151, 86] width 80 height 18
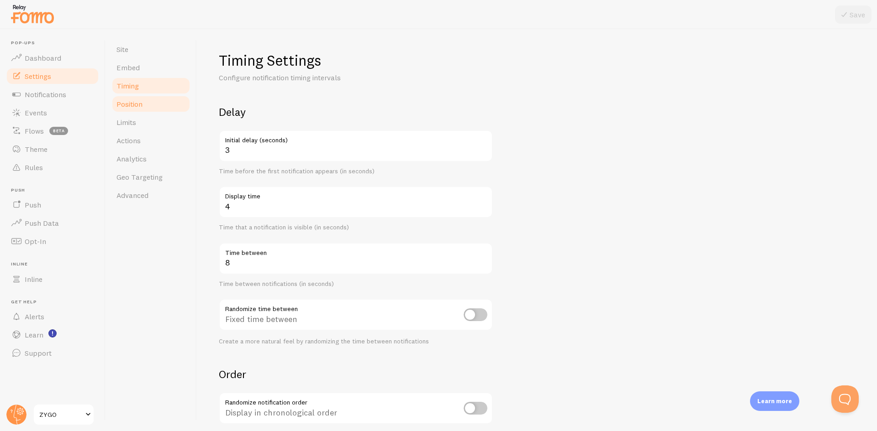
click at [144, 104] on link "Position" at bounding box center [151, 104] width 80 height 18
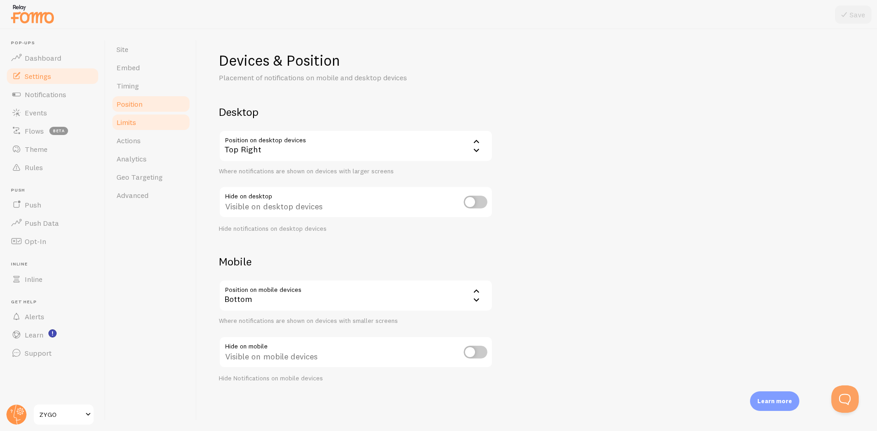
click at [141, 122] on link "Limits" at bounding box center [151, 122] width 80 height 18
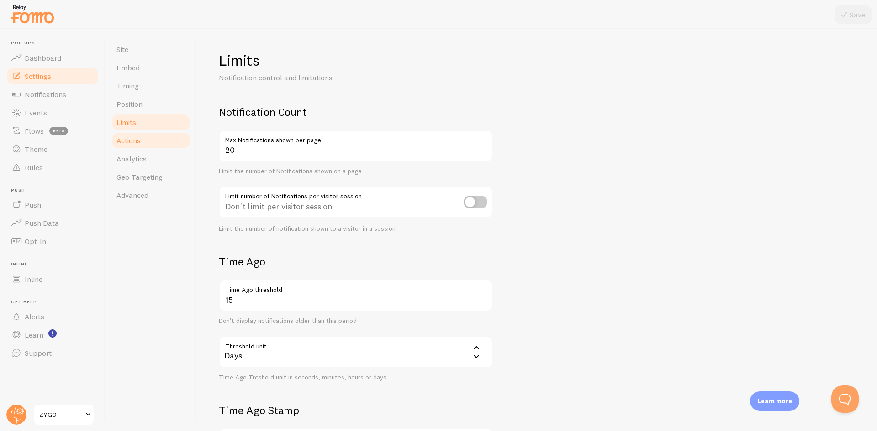
click at [142, 142] on link "Actions" at bounding box center [151, 140] width 80 height 18
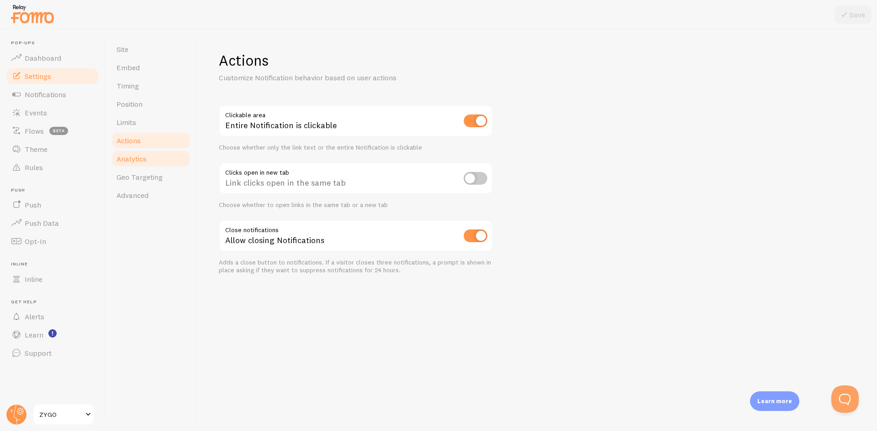
click at [144, 160] on span "Analytics" at bounding box center [131, 158] width 30 height 9
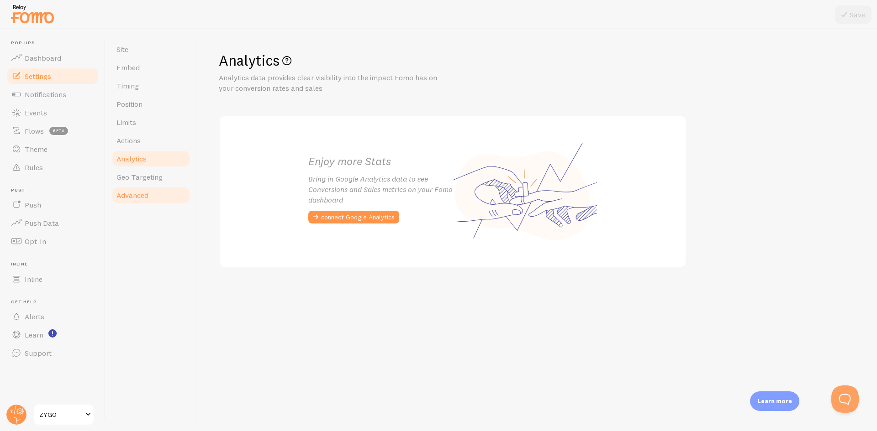
click at [129, 200] on link "Advanced" at bounding box center [151, 195] width 80 height 18
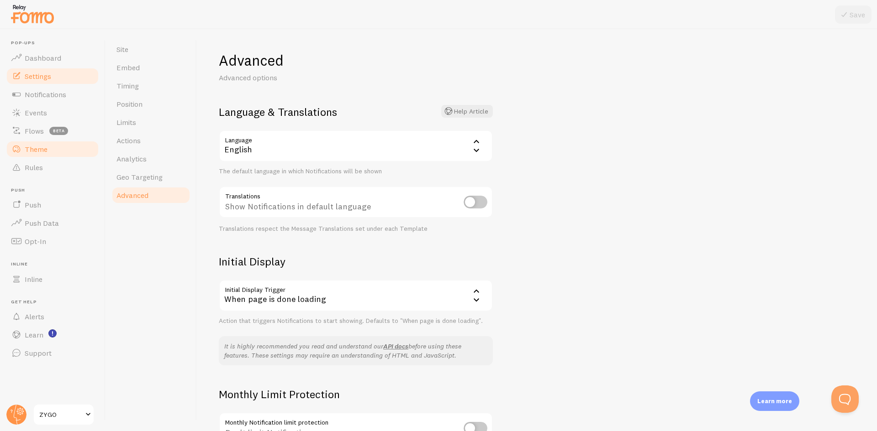
click at [20, 145] on span at bounding box center [16, 149] width 11 height 11
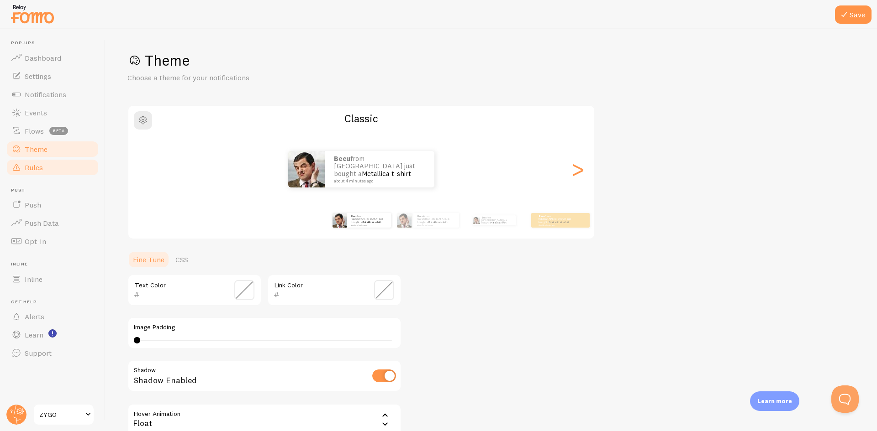
click at [42, 163] on span "Rules" at bounding box center [34, 167] width 18 height 9
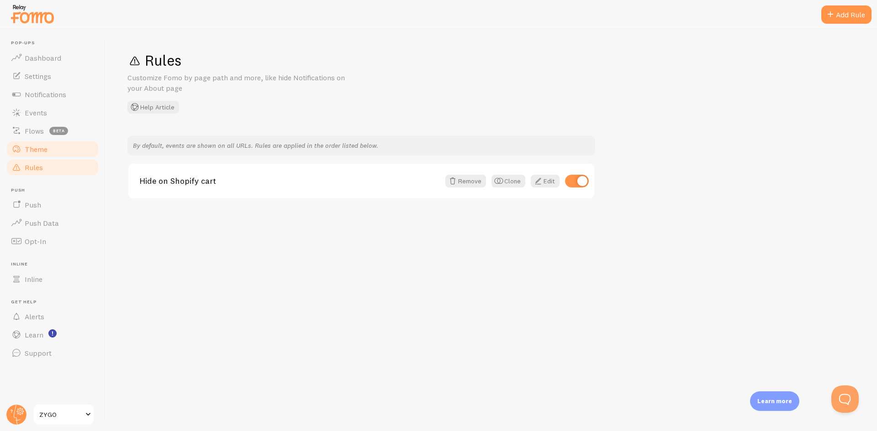
click at [43, 153] on span "Theme" at bounding box center [36, 149] width 23 height 9
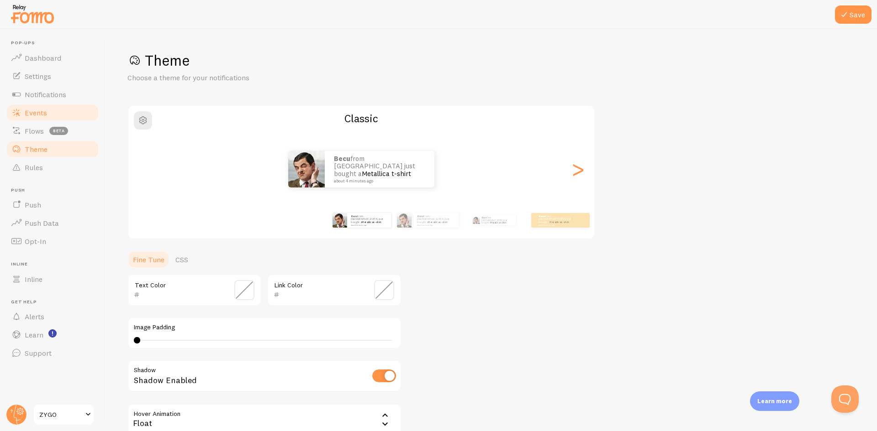
click at [47, 109] on link "Events" at bounding box center [52, 113] width 94 height 18
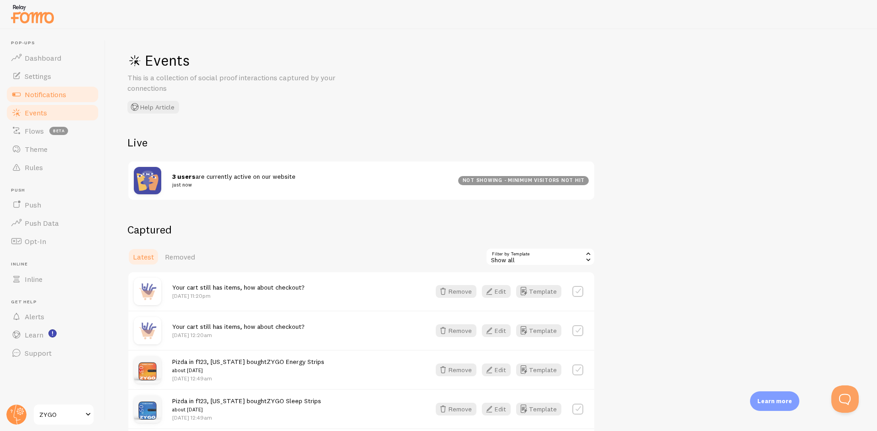
click at [57, 92] on span "Notifications" at bounding box center [46, 94] width 42 height 9
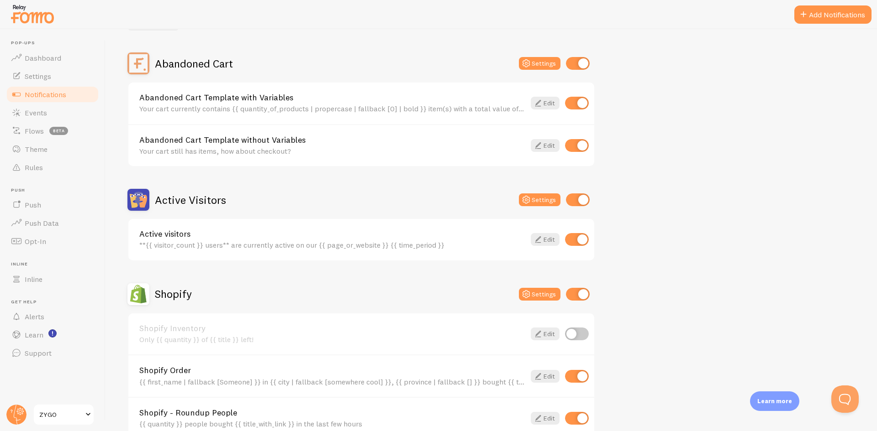
scroll to position [76, 0]
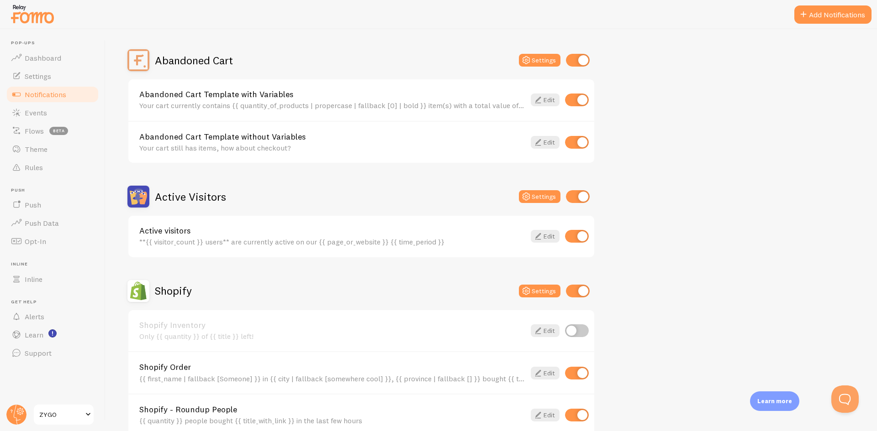
click at [575, 60] on input "checkbox" at bounding box center [578, 60] width 24 height 13
checkbox input "false"
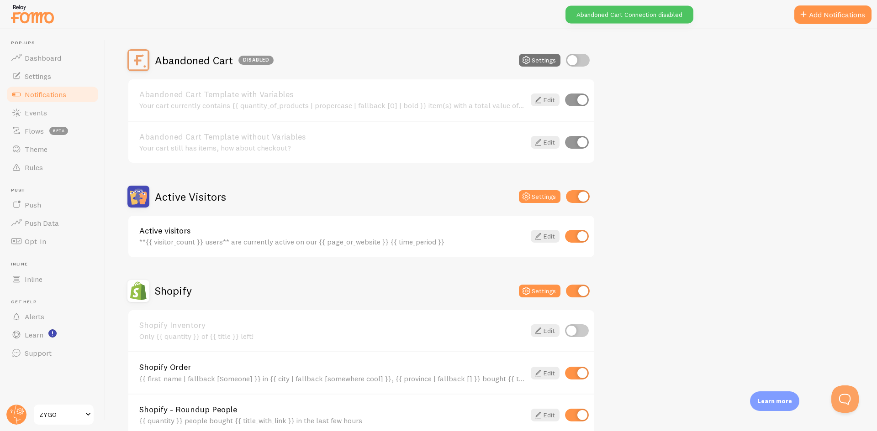
click at [572, 199] on input "checkbox" at bounding box center [578, 196] width 24 height 13
checkbox input "false"
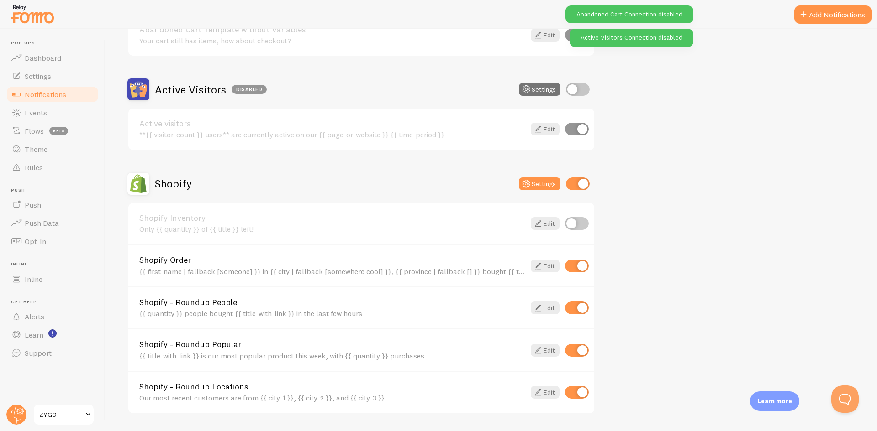
scroll to position [213, 0]
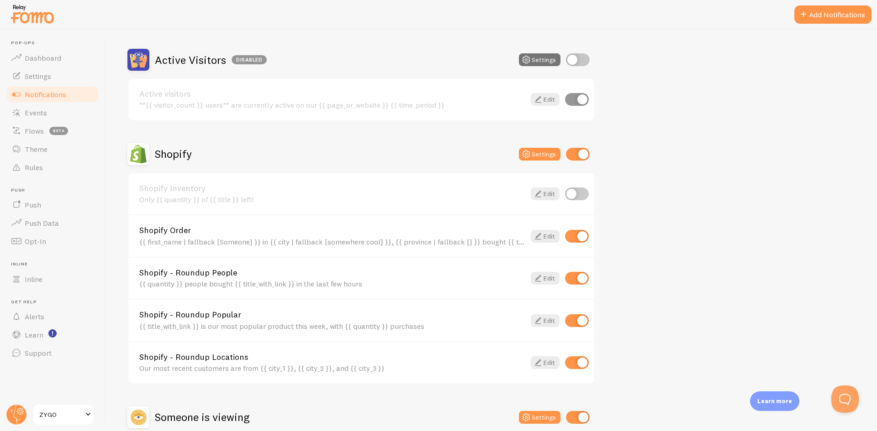
click at [571, 100] on input "checkbox" at bounding box center [577, 99] width 24 height 13
checkbox input "false"
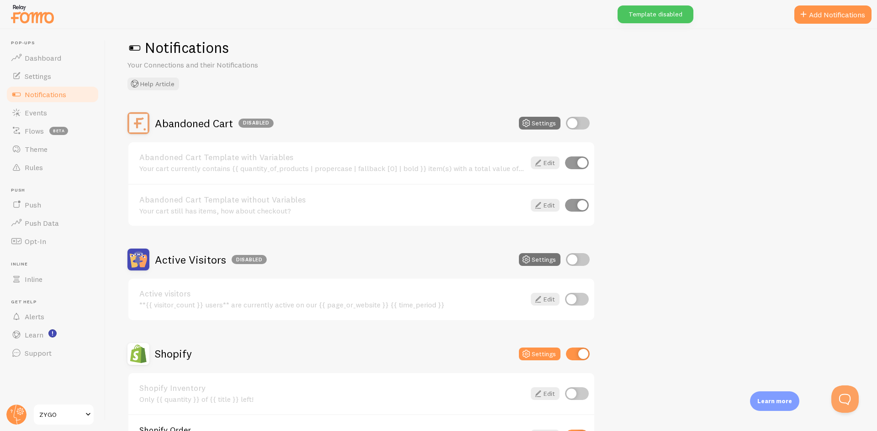
scroll to position [0, 0]
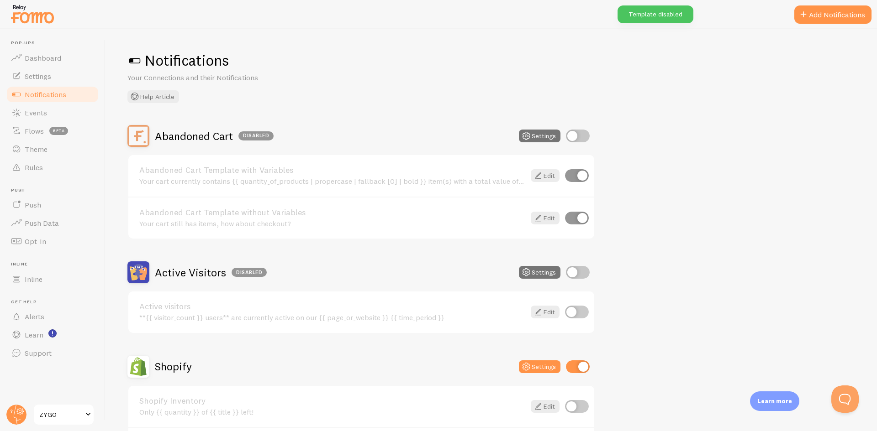
click at [577, 272] on input "checkbox" at bounding box center [578, 272] width 24 height 13
checkbox input "true"
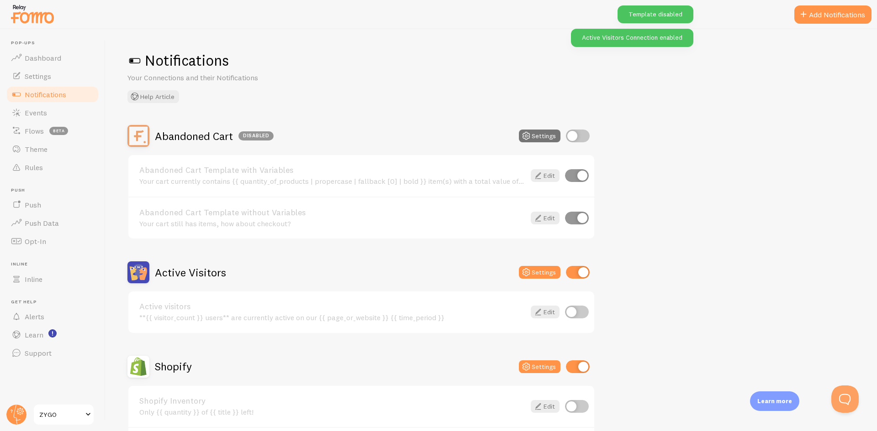
click at [578, 178] on input "checkbox" at bounding box center [577, 175] width 24 height 13
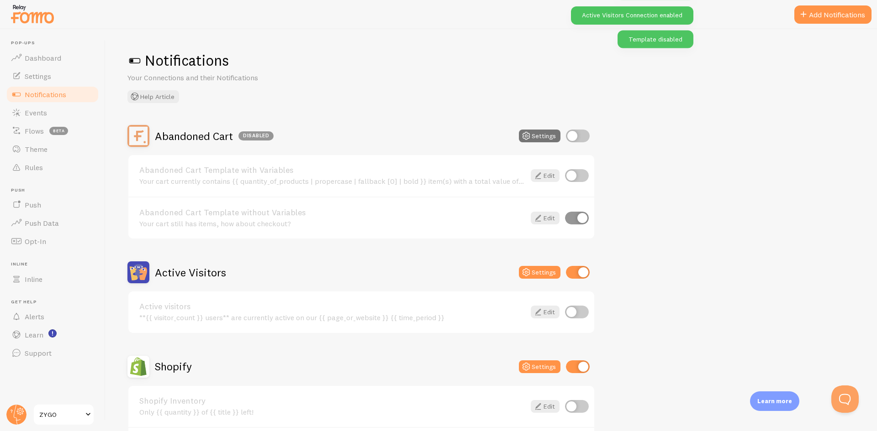
click at [578, 172] on input "checkbox" at bounding box center [577, 175] width 24 height 13
checkbox input "true"
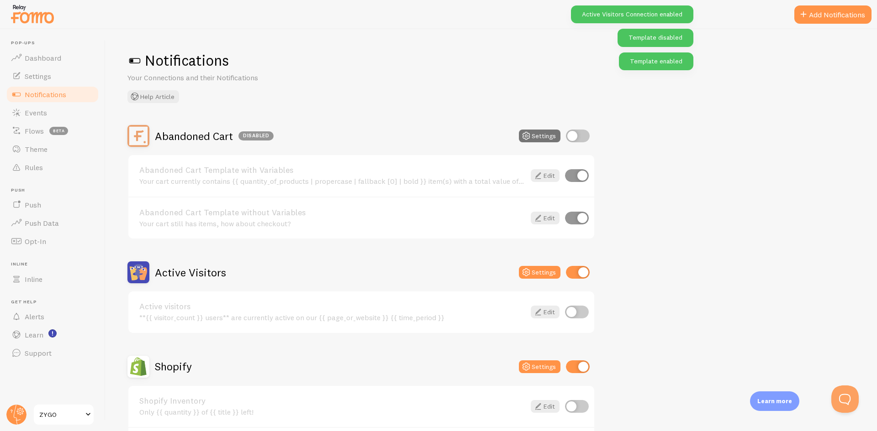
click at [576, 137] on input "checkbox" at bounding box center [578, 136] width 24 height 13
checkbox input "true"
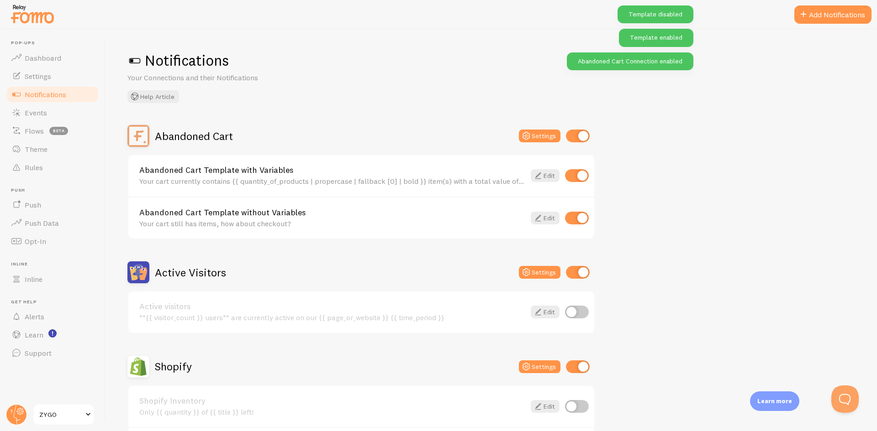
click at [584, 315] on input "checkbox" at bounding box center [577, 312] width 24 height 13
checkbox input "true"
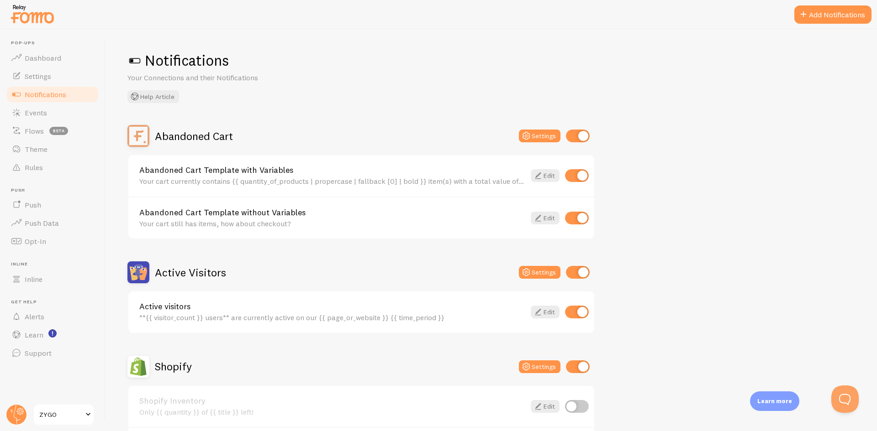
click at [580, 136] on input "checkbox" at bounding box center [578, 136] width 24 height 13
checkbox input "false"
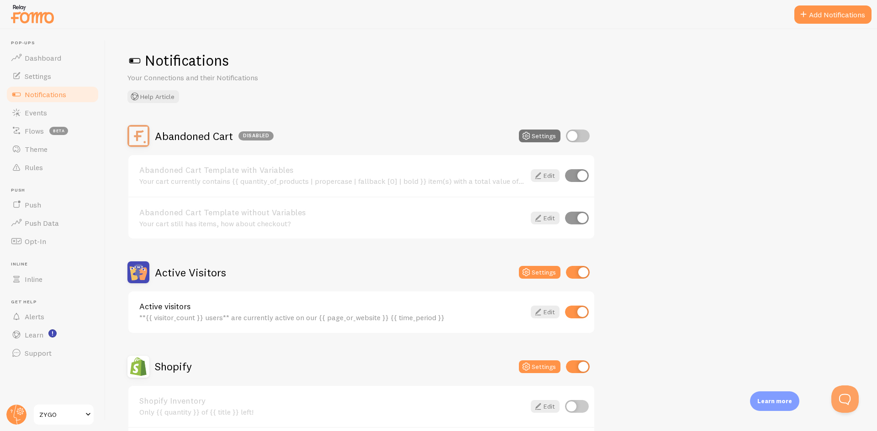
drag, startPoint x: 575, startPoint y: 273, endPoint x: 568, endPoint y: 276, distance: 7.6
click at [575, 273] on input "checkbox" at bounding box center [578, 272] width 24 height 13
checkbox input "false"
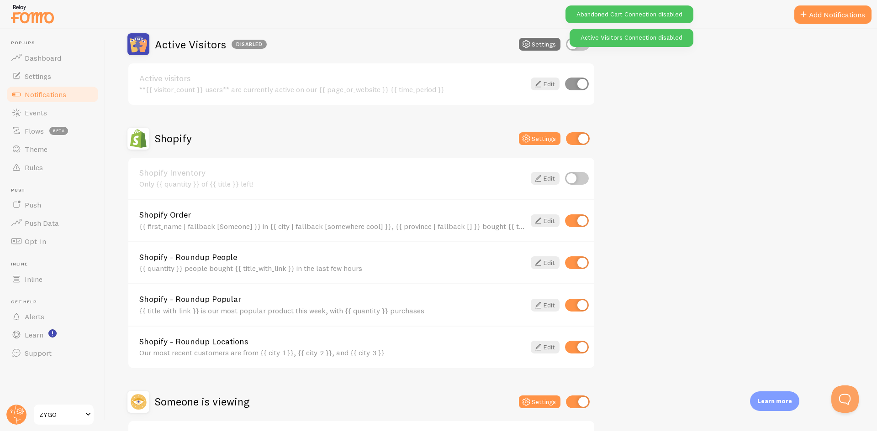
click at [579, 138] on input "checkbox" at bounding box center [578, 138] width 24 height 13
checkbox input "false"
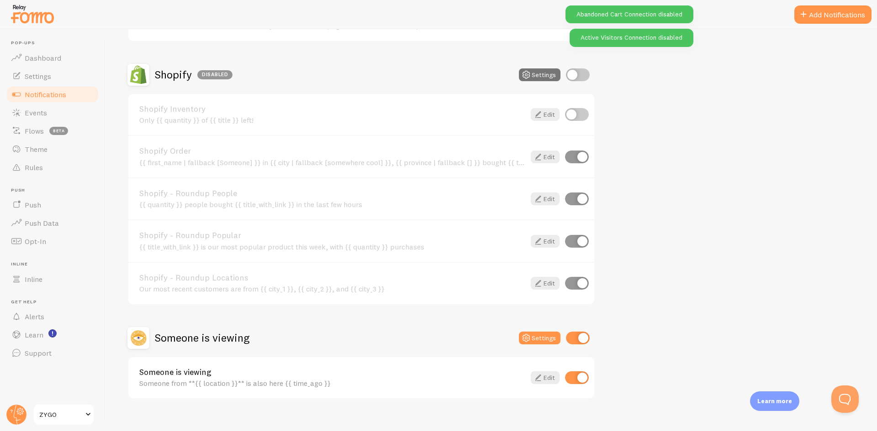
scroll to position [304, 0]
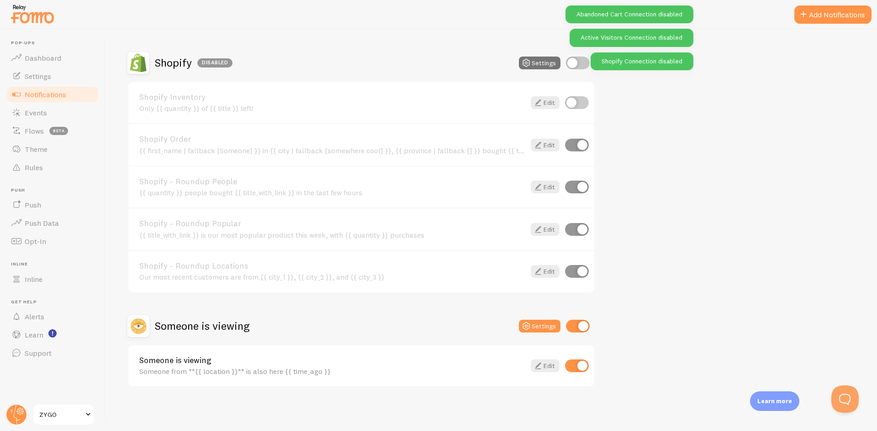
click at [570, 326] on input "checkbox" at bounding box center [578, 326] width 24 height 13
checkbox input "false"
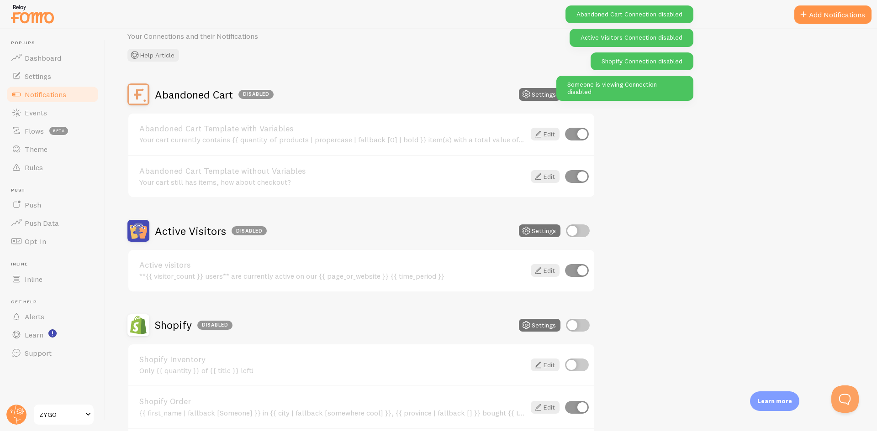
scroll to position [30, 0]
